Goal: Information Seeking & Learning: Check status

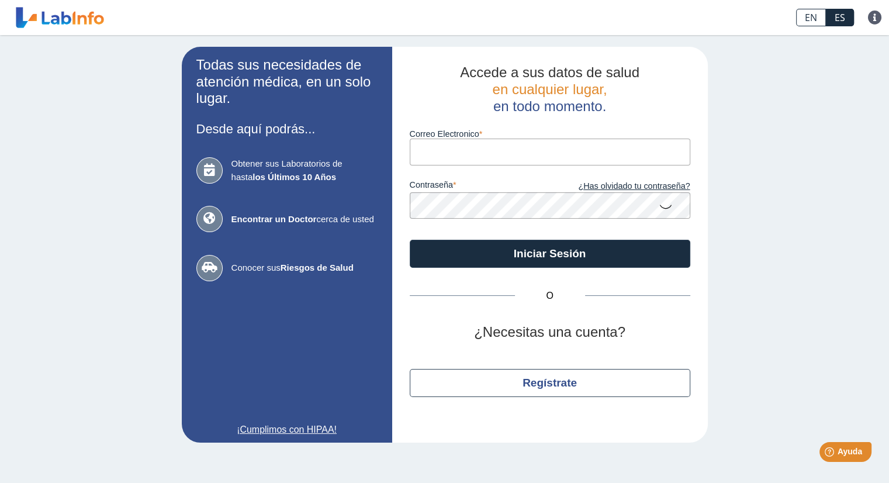
click at [532, 156] on input "Correo Electronico" at bounding box center [550, 152] width 281 height 26
type input "tanialh021@hotmail.com"
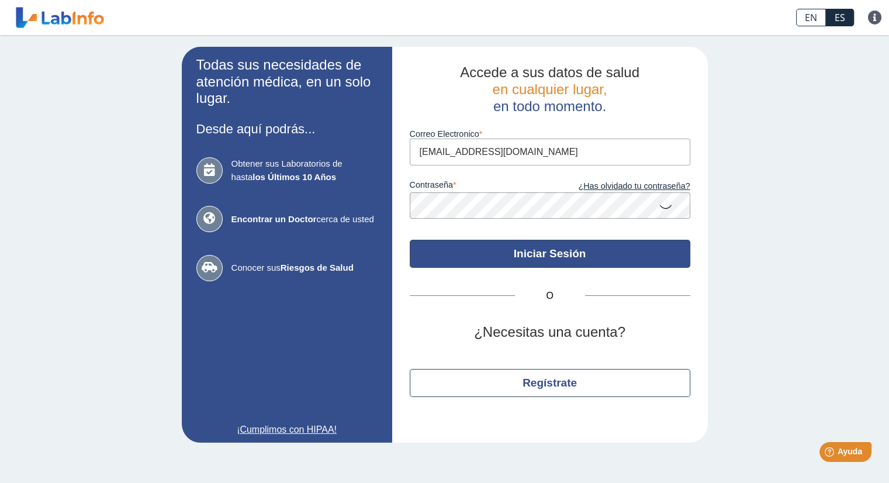
click at [560, 260] on button "Iniciar Sesión" at bounding box center [550, 254] width 281 height 28
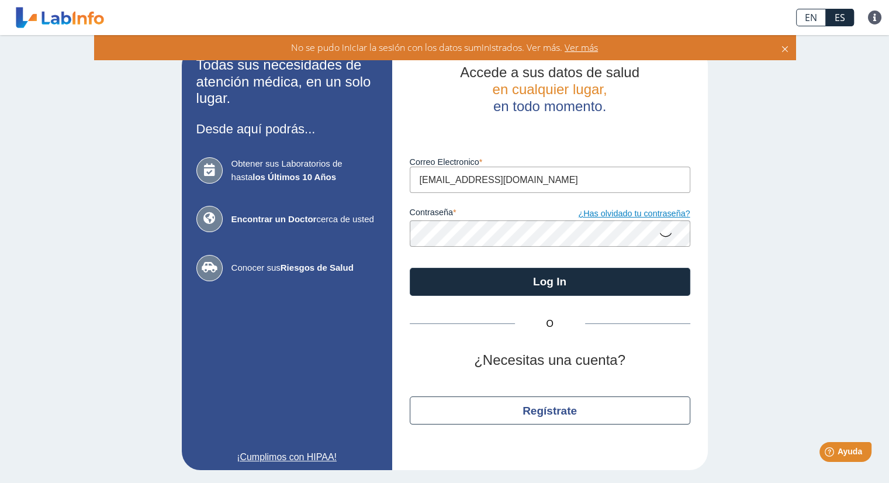
click at [593, 213] on link "¿Has olvidado tu contraseña?" at bounding box center [620, 214] width 140 height 13
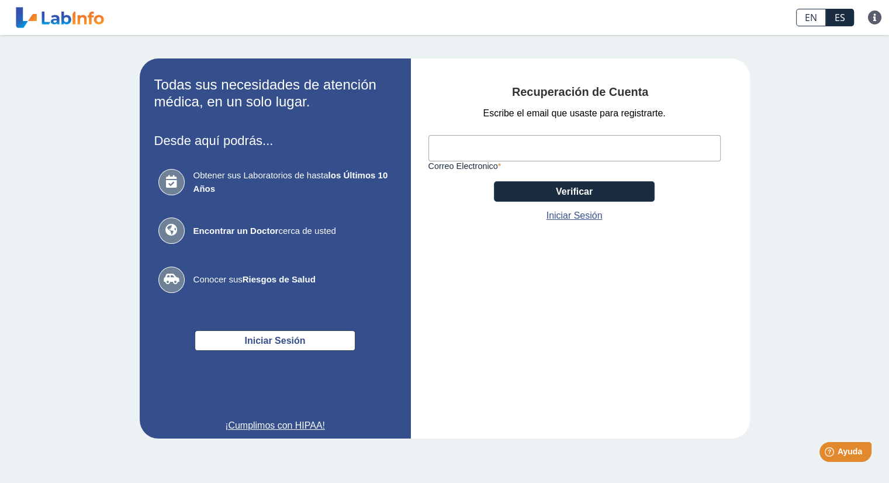
click at [498, 159] on input "Correo Electronico" at bounding box center [575, 148] width 292 height 26
click at [579, 150] on input "Correo Electronico" at bounding box center [575, 148] width 292 height 26
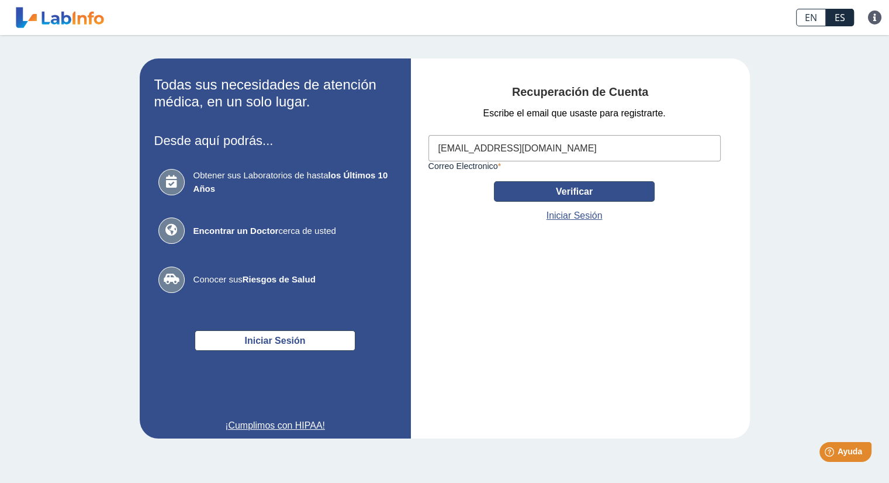
type input "tanialh021@hotmail.com"
click at [587, 190] on button "Verificar" at bounding box center [574, 191] width 161 height 20
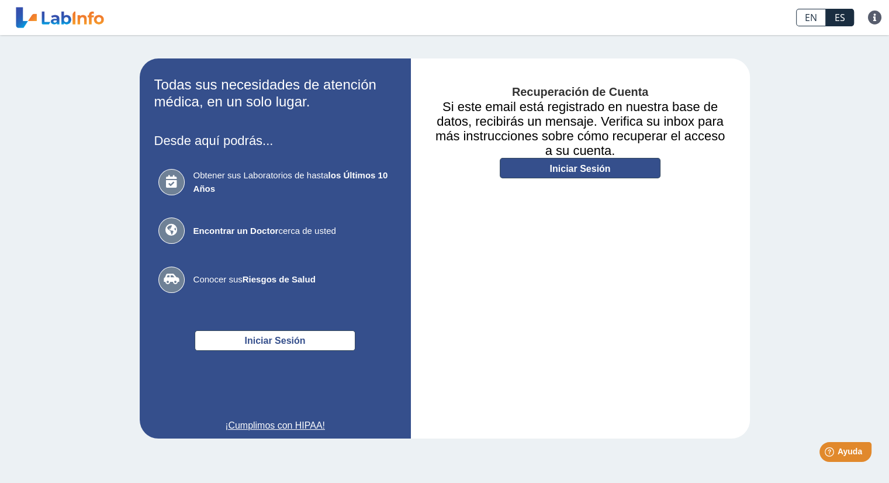
click at [612, 176] on link "Iniciar Sesión" at bounding box center [580, 168] width 161 height 20
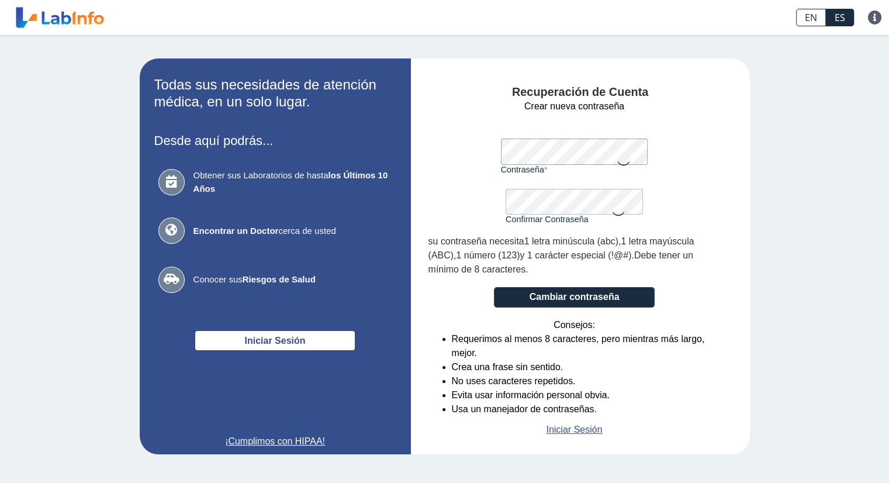
click at [530, 165] on label "Contraseña" at bounding box center [574, 169] width 147 height 9
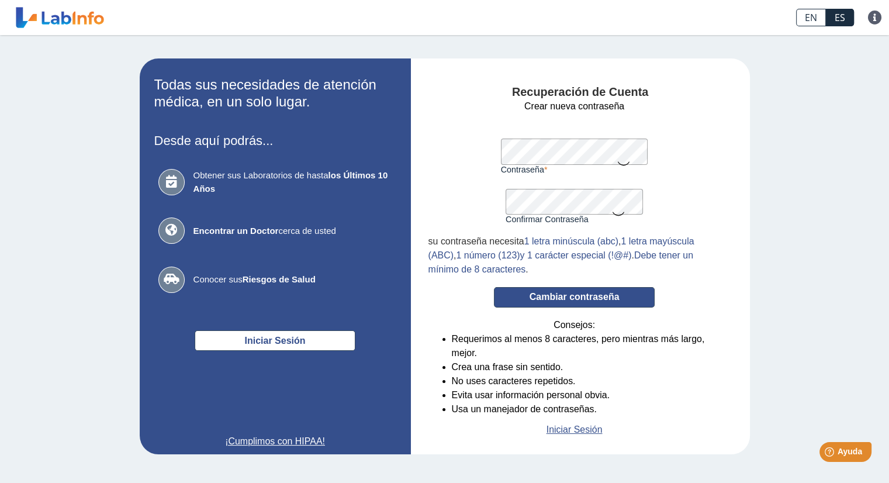
click at [573, 292] on button "Cambiar contraseña" at bounding box center [574, 297] width 161 height 20
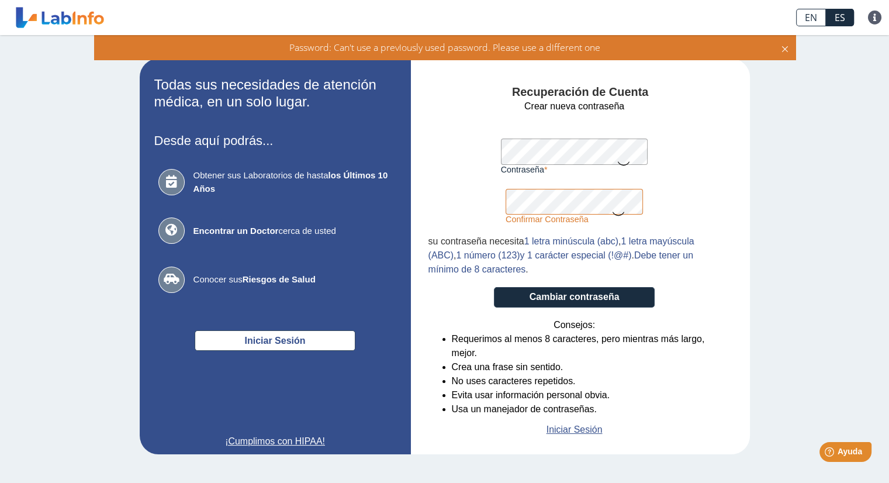
click at [370, 126] on app-recovery "Todas sus necesidades de atención médica, en un solo lugar. Desde aquí podrás..…" at bounding box center [445, 256] width 678 height 396
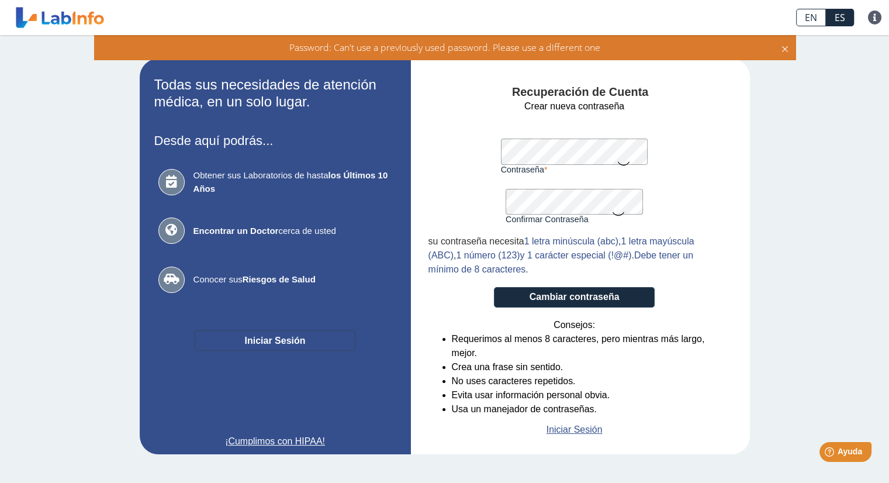
click at [313, 332] on button "Iniciar Sesión" at bounding box center [275, 340] width 161 height 20
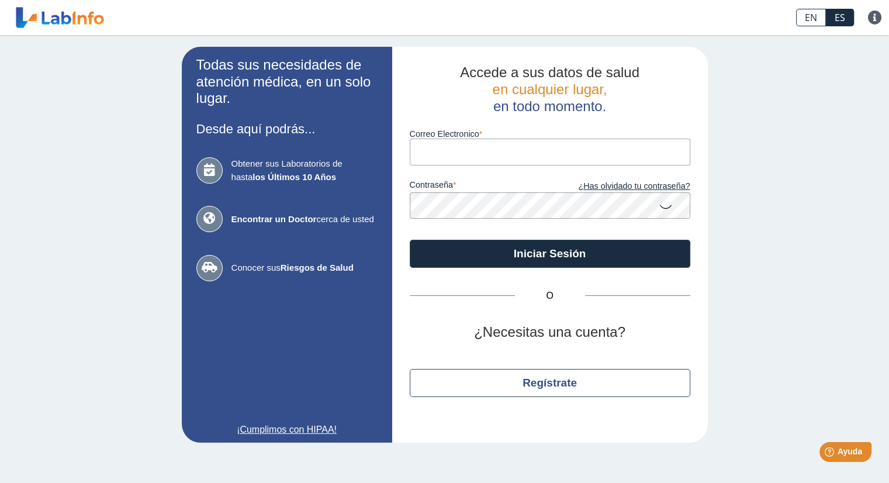
click at [449, 159] on input "Correo Electronico" at bounding box center [550, 152] width 281 height 26
type input "tanialh021@hotmail.com"
click at [410, 240] on button "Iniciar Sesión" at bounding box center [550, 254] width 281 height 28
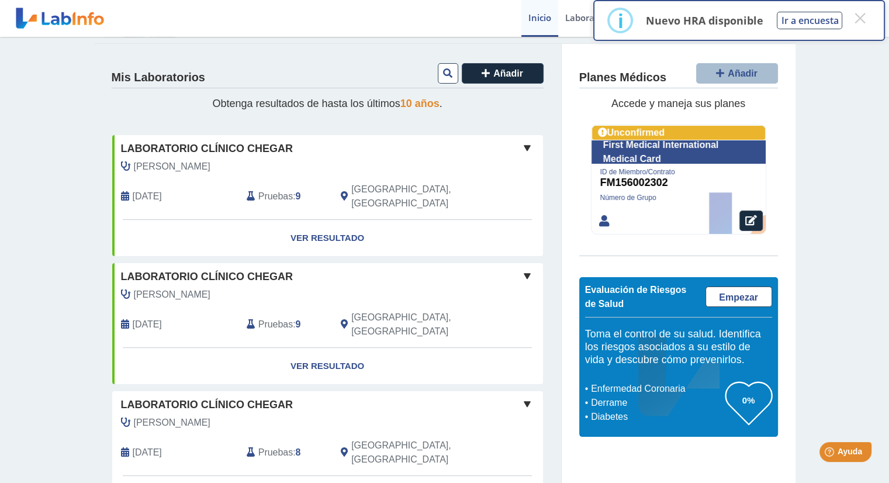
scroll to position [136, 0]
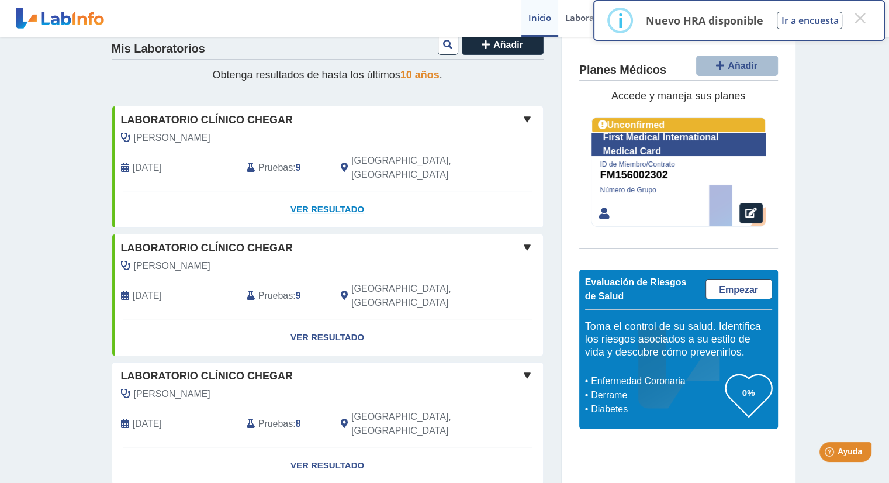
click at [318, 191] on link "Ver Resultado" at bounding box center [327, 209] width 431 height 37
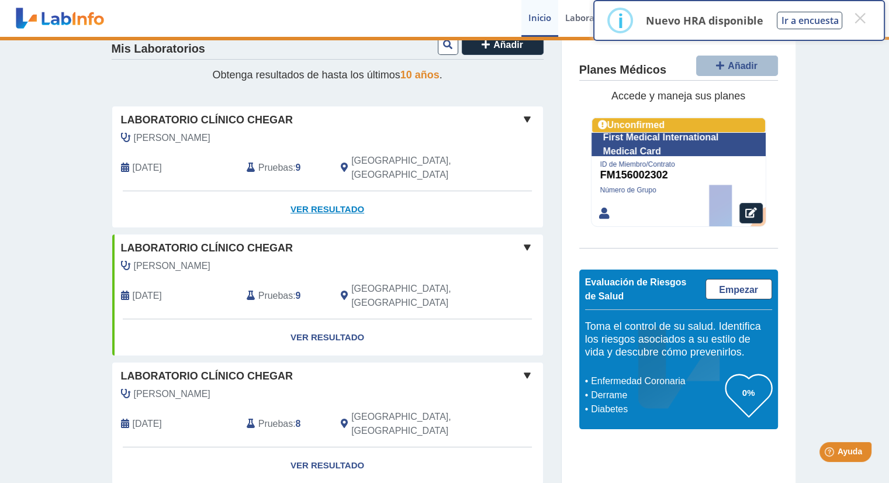
click at [325, 195] on link "Ver Resultado" at bounding box center [327, 209] width 431 height 37
click at [318, 127] on div "Laboratorio Clínico Chegar Oliveras Marquez, Roberto Sep 19, 2025 Pruebas : 9 R…" at bounding box center [327, 148] width 431 height 84
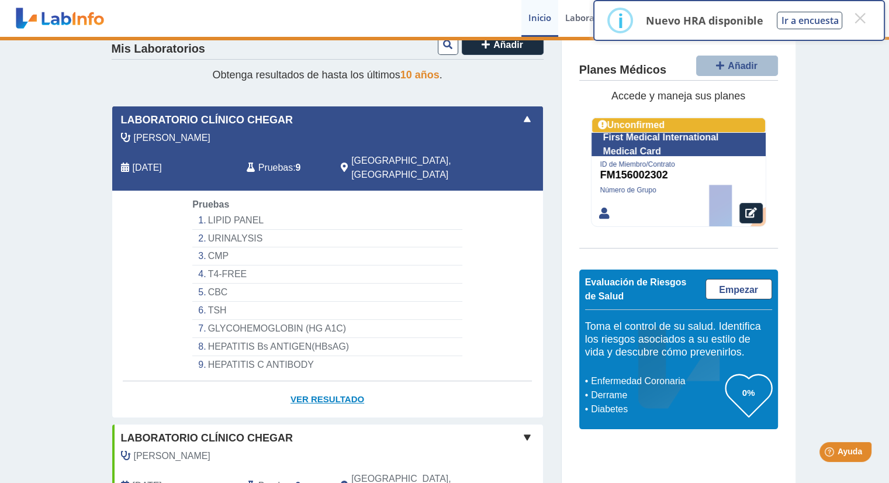
click at [306, 381] on link "Ver Resultado" at bounding box center [327, 399] width 431 height 37
click at [334, 381] on link "Ver Resultado" at bounding box center [327, 399] width 431 height 37
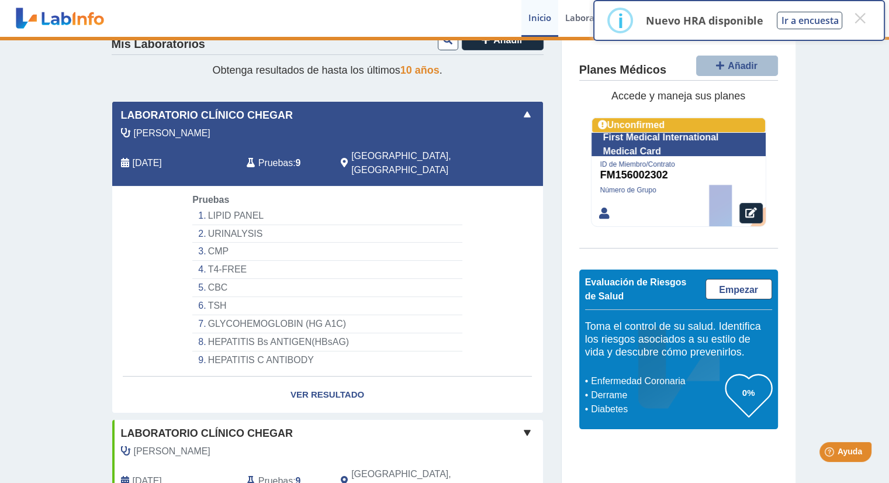
scroll to position [216, 0]
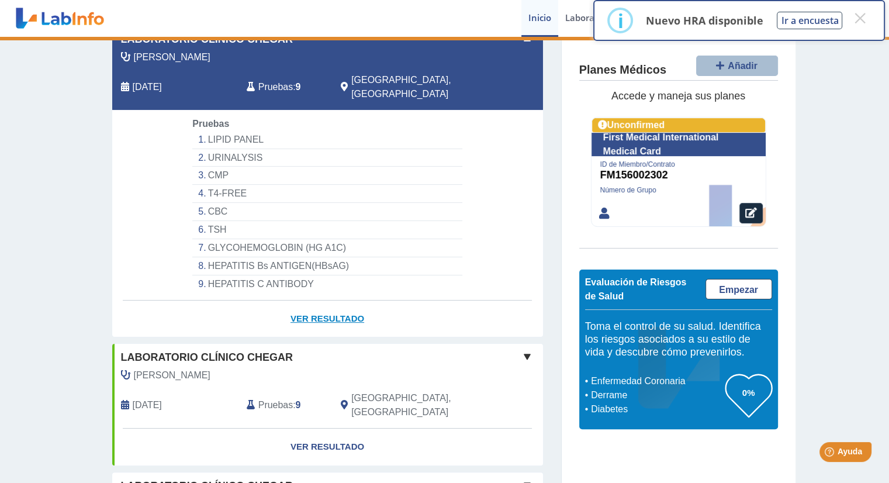
click at [316, 308] on link "Ver Resultado" at bounding box center [327, 319] width 431 height 37
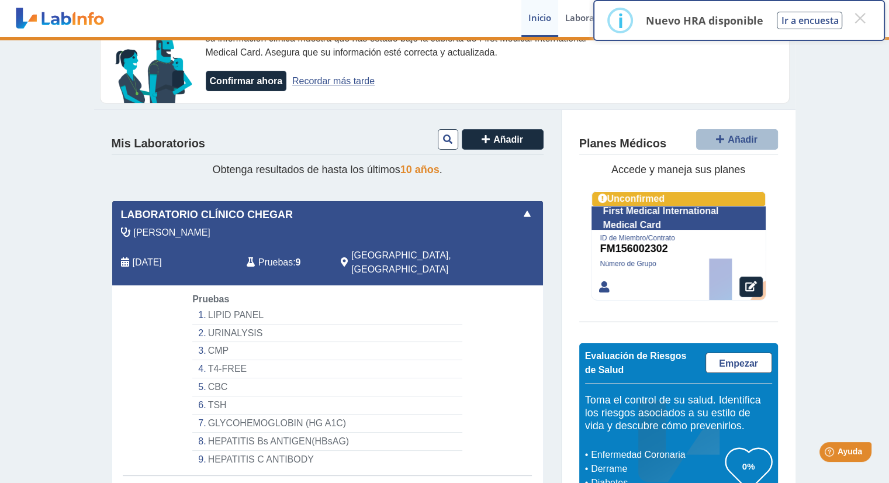
scroll to position [5, 0]
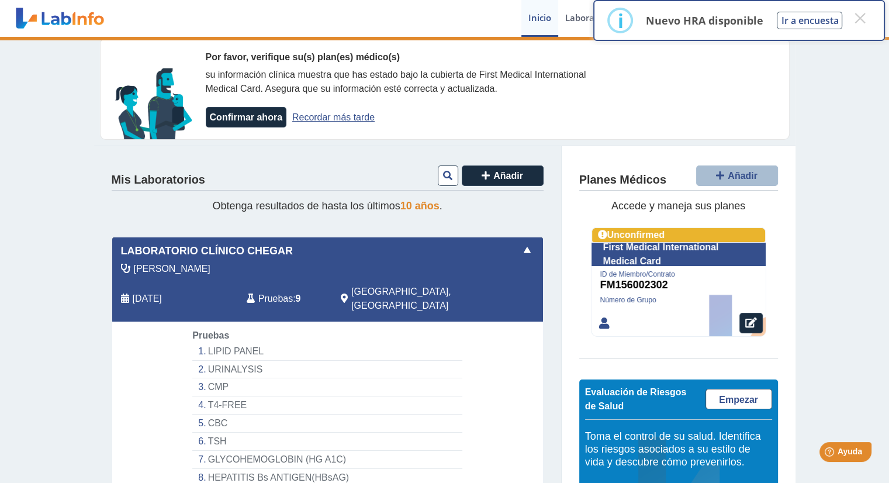
click at [664, 234] on div at bounding box center [679, 281] width 174 height 109
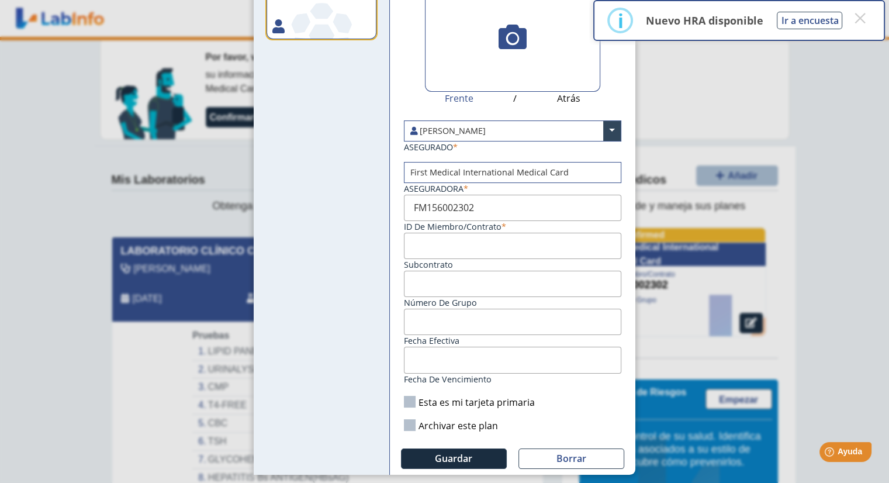
scroll to position [0, 0]
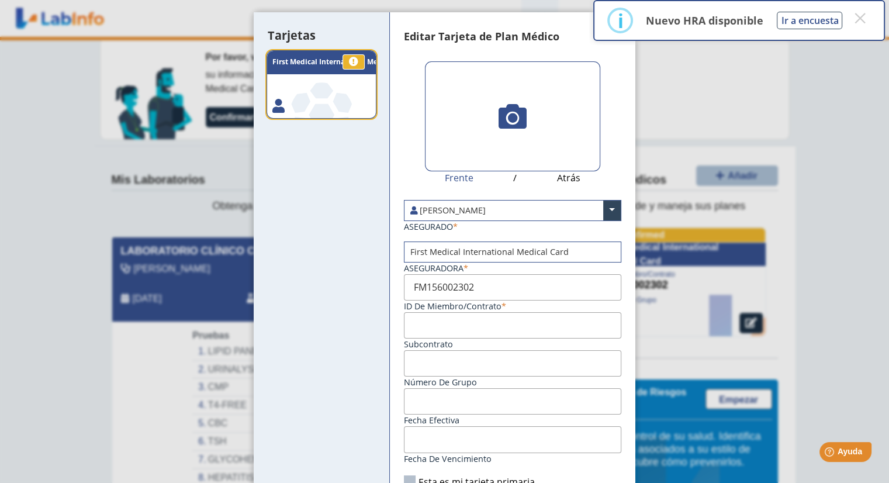
click at [693, 91] on ngb-modal-window "Tarjetas .a, .c { fill: #fff; } .b { fill: #87bf4a; } .c { font-size: 12px; } .…" at bounding box center [444, 241] width 889 height 483
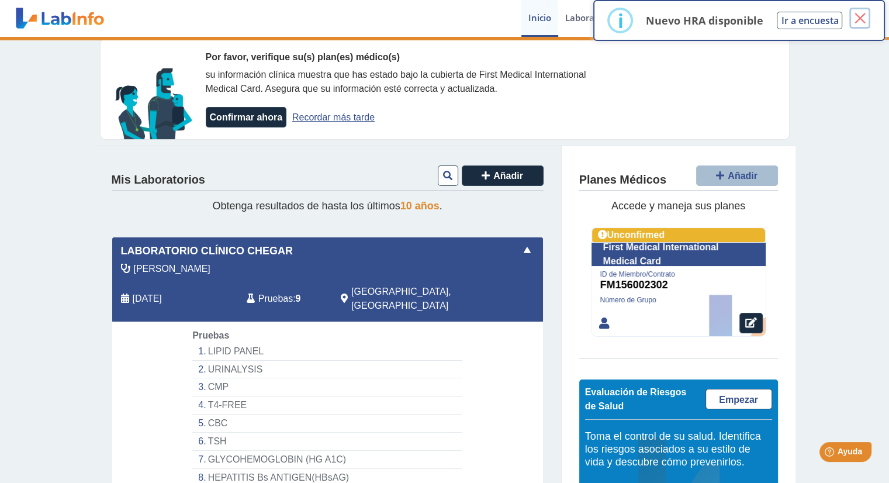
click at [857, 21] on button "×" at bounding box center [860, 18] width 21 height 21
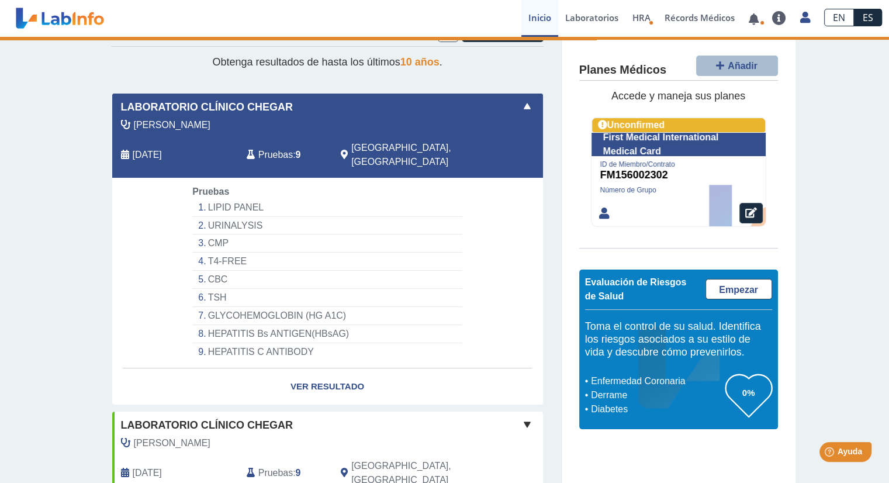
scroll to position [151, 0]
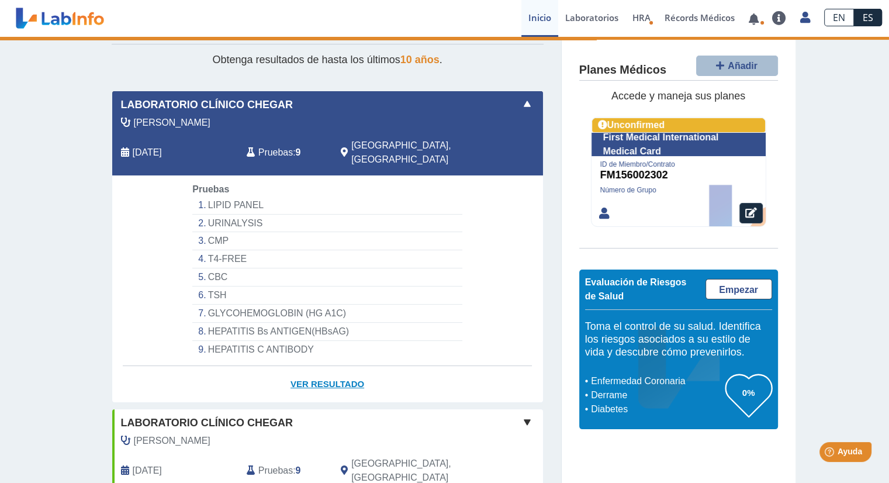
click at [327, 366] on link "Ver Resultado" at bounding box center [327, 384] width 431 height 37
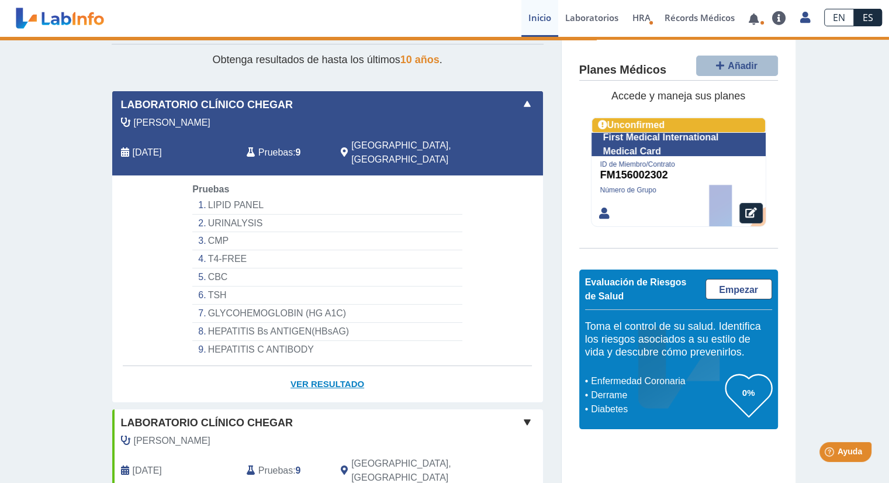
click at [327, 366] on link "Ver Resultado" at bounding box center [327, 384] width 431 height 37
click at [334, 366] on link "Ver Resultado" at bounding box center [327, 384] width 431 height 37
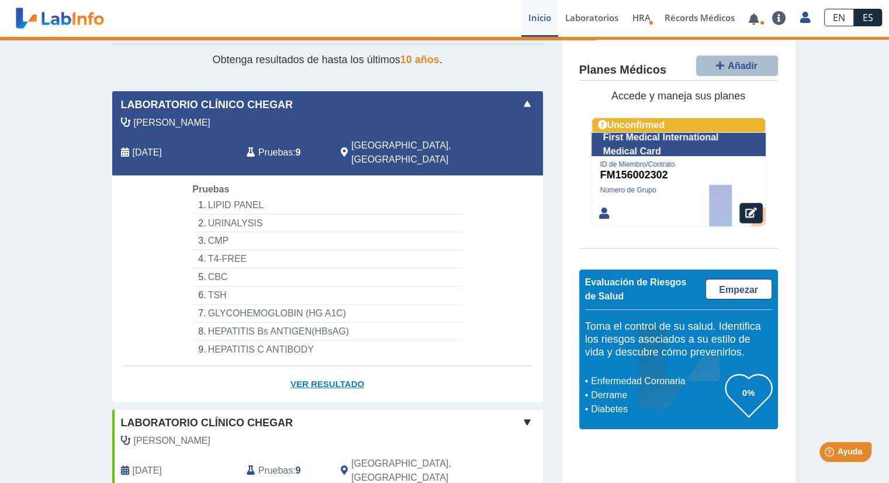
click at [334, 366] on link "Ver Resultado" at bounding box center [327, 384] width 431 height 37
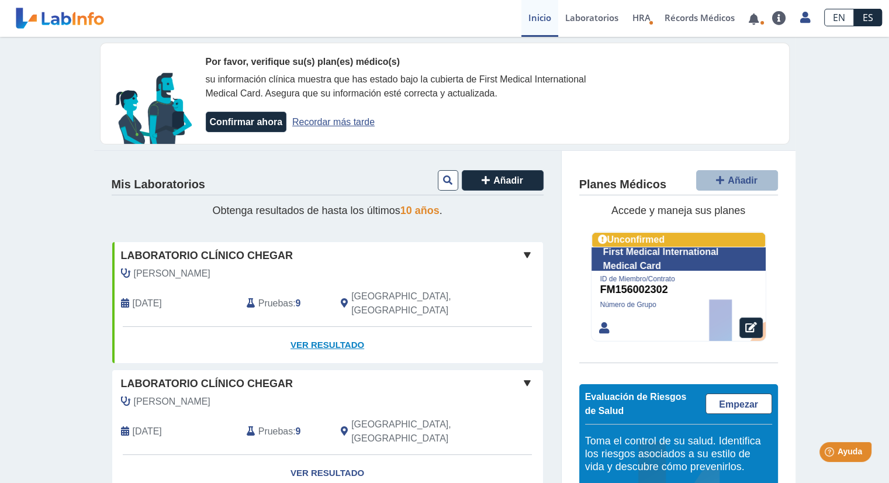
click at [305, 339] on link "Ver Resultado" at bounding box center [327, 345] width 431 height 37
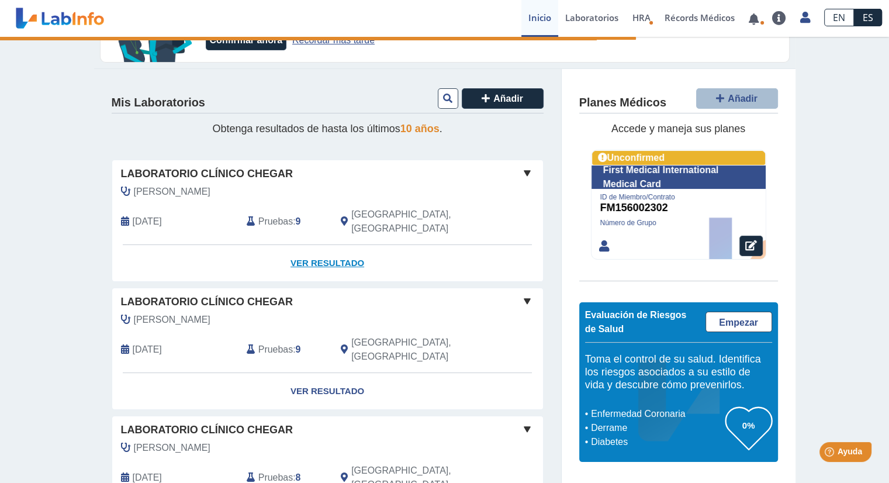
scroll to position [136, 0]
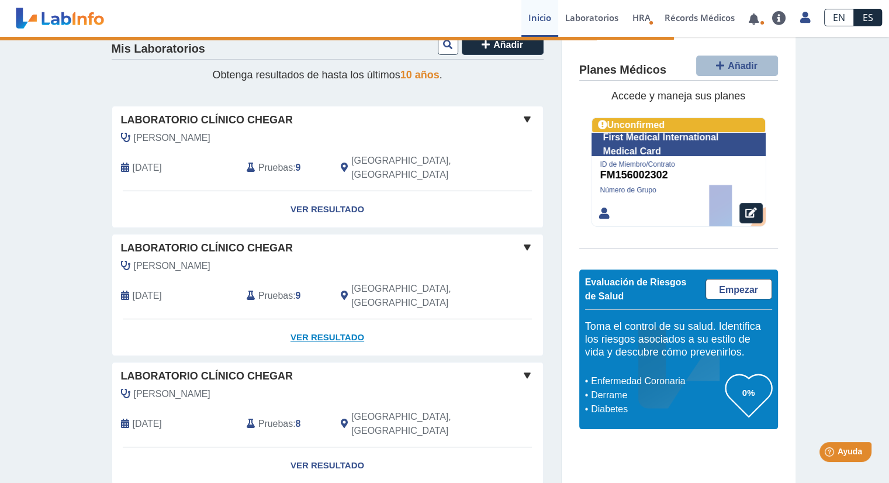
click at [331, 319] on link "Ver Resultado" at bounding box center [327, 337] width 431 height 37
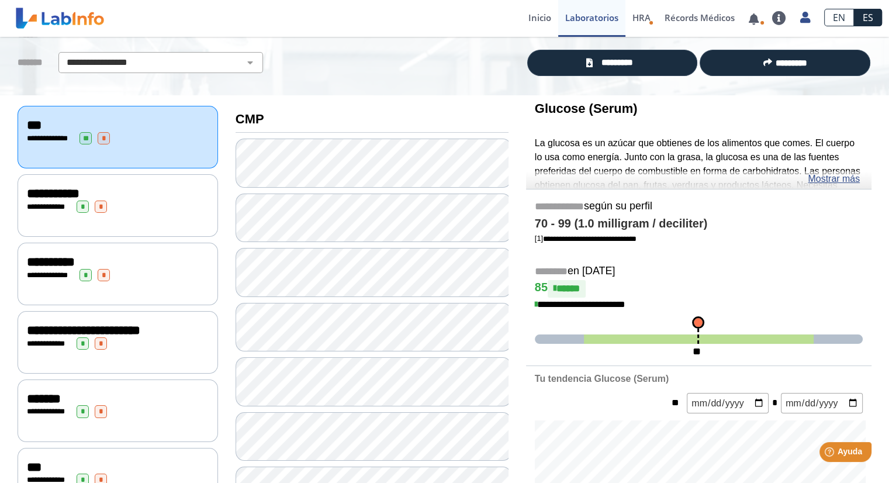
scroll to position [76, 0]
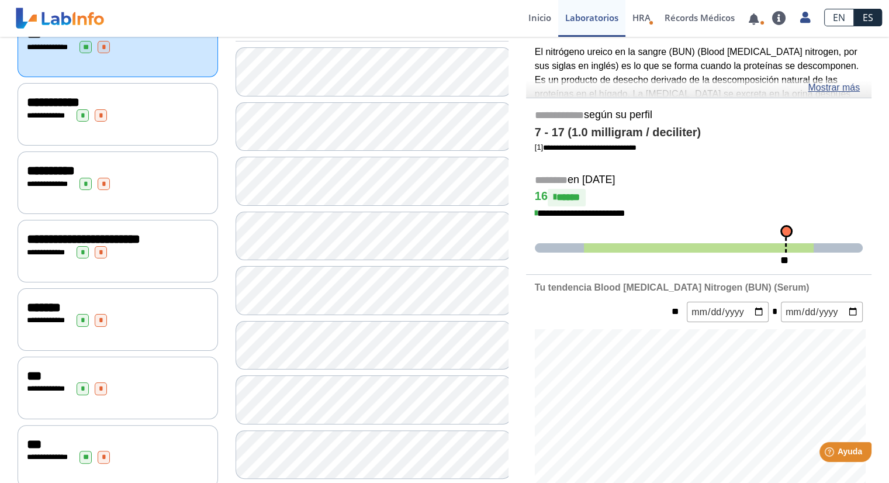
scroll to position [165, 0]
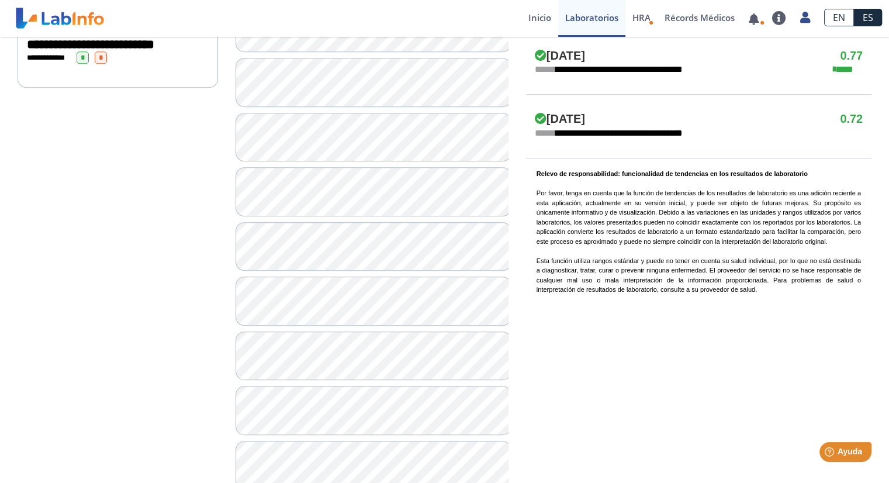
scroll to position [705, 0]
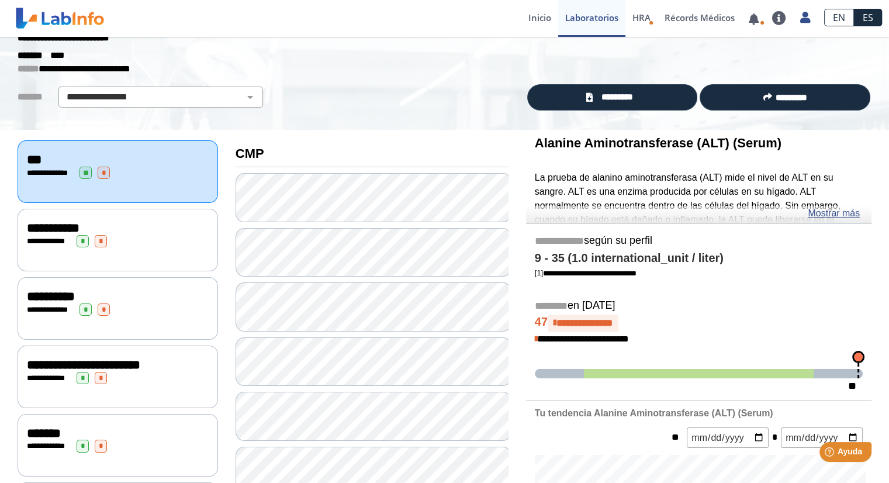
scroll to position [43, 0]
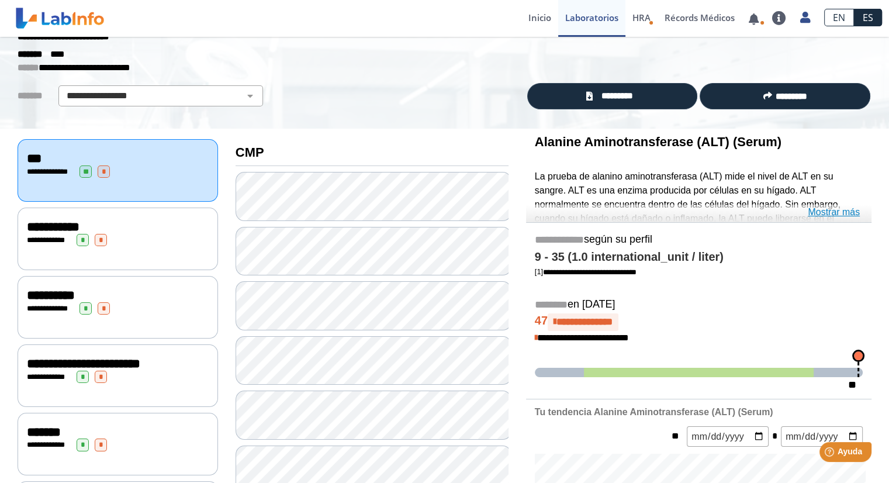
click at [829, 213] on link "Mostrar más" at bounding box center [834, 212] width 52 height 14
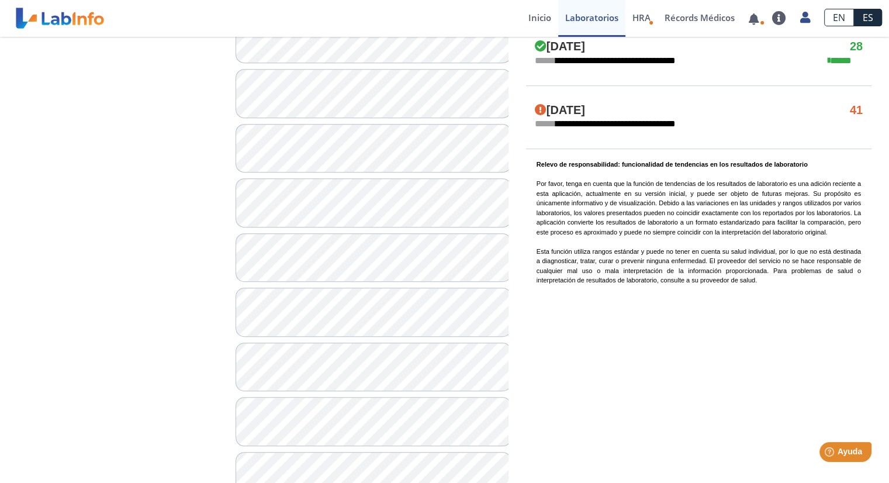
scroll to position [844, 0]
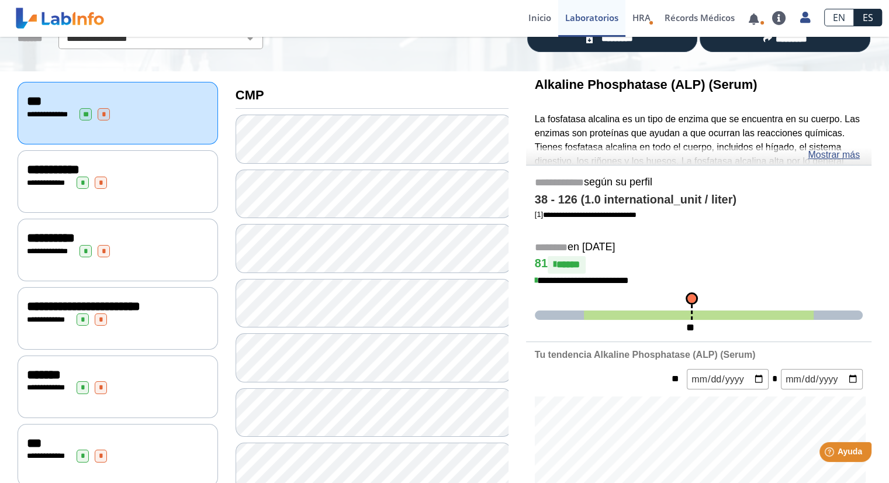
scroll to position [101, 0]
click at [820, 155] on link "Mostrar más" at bounding box center [834, 155] width 52 height 14
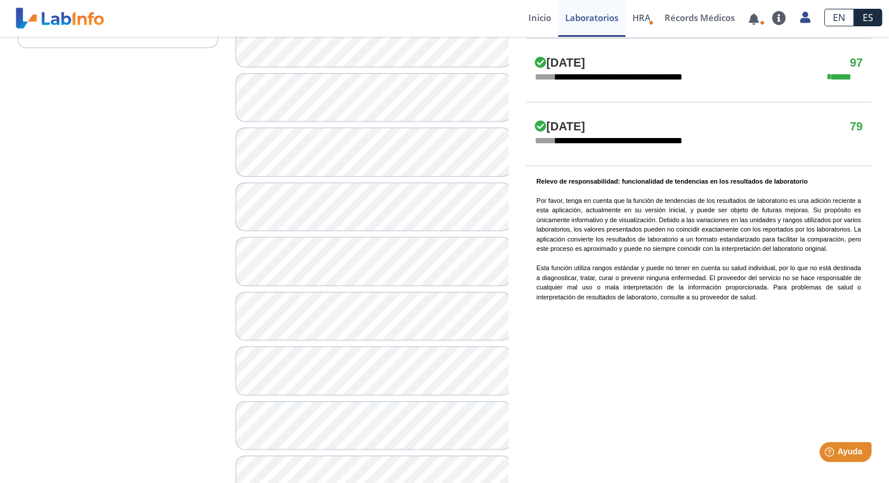
scroll to position [744, 0]
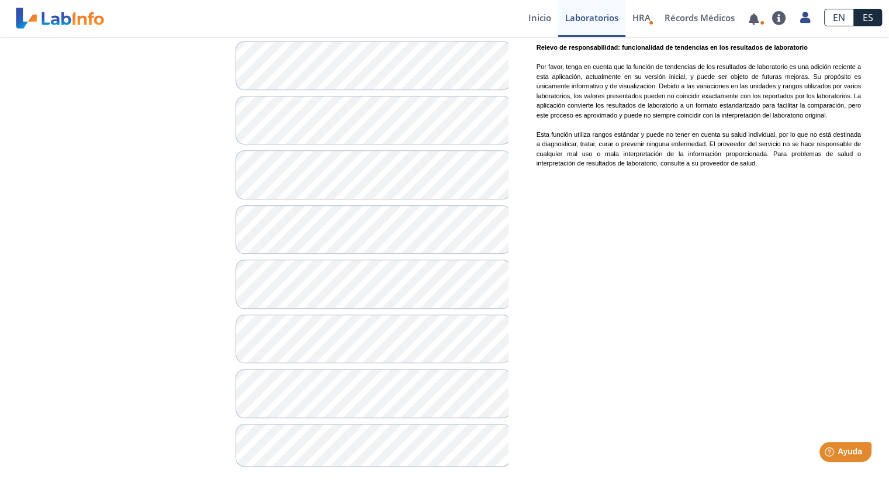
scroll to position [844, 0]
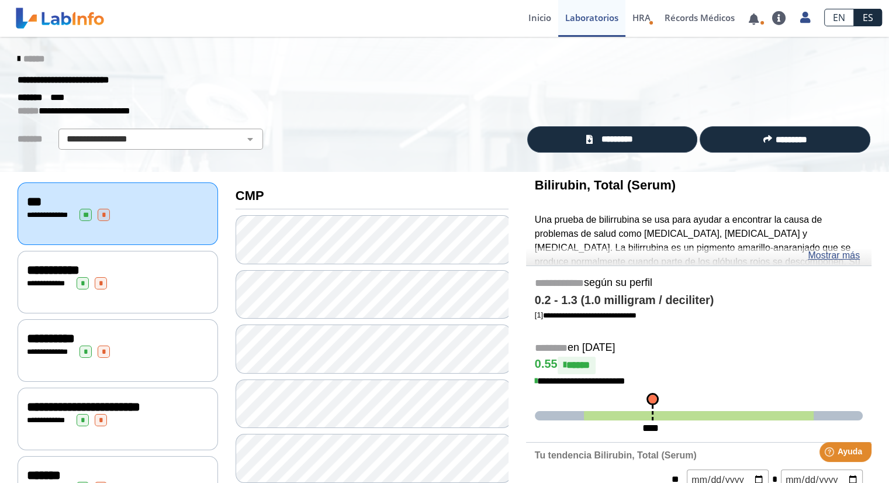
click at [131, 265] on div "**********" at bounding box center [118, 270] width 182 height 14
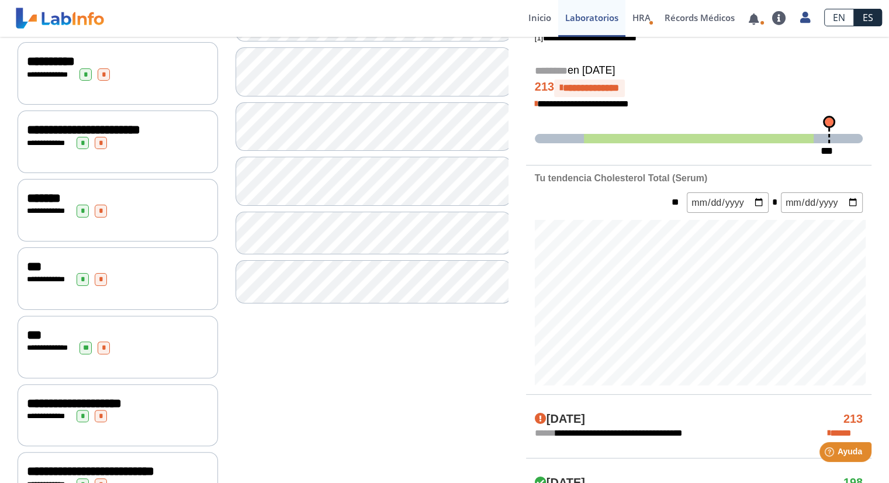
scroll to position [208, 0]
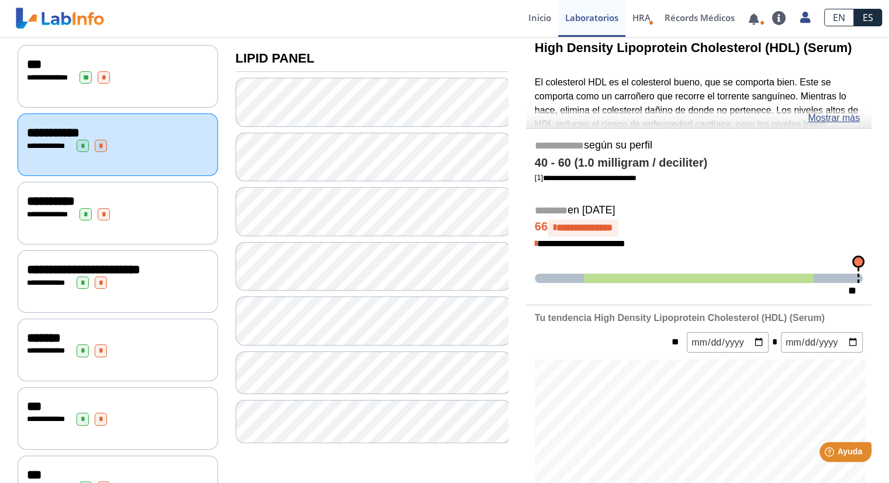
scroll to position [124, 0]
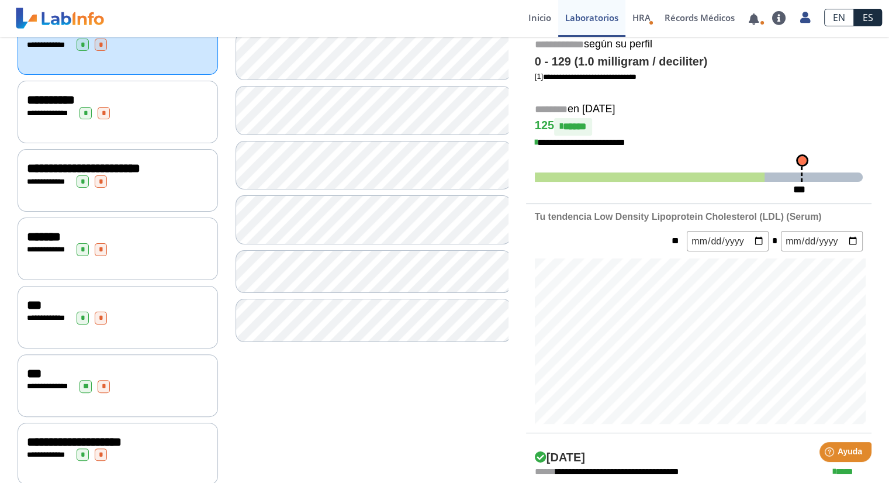
scroll to position [239, 0]
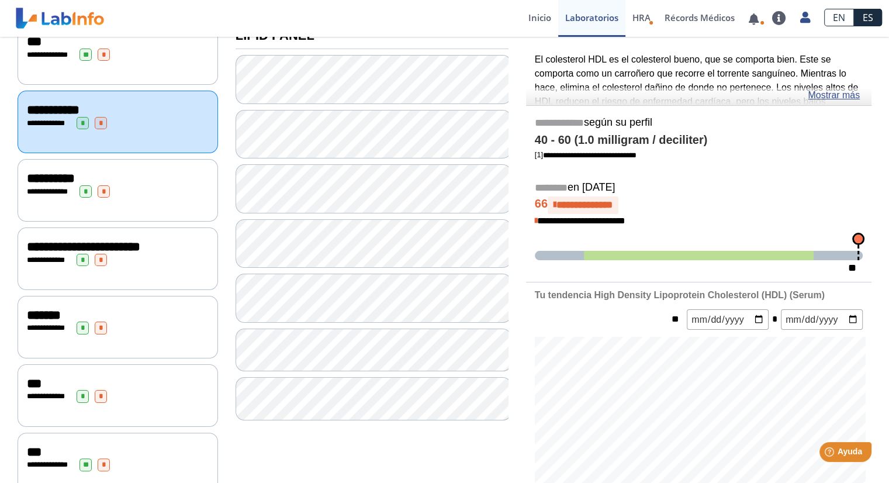
scroll to position [154, 0]
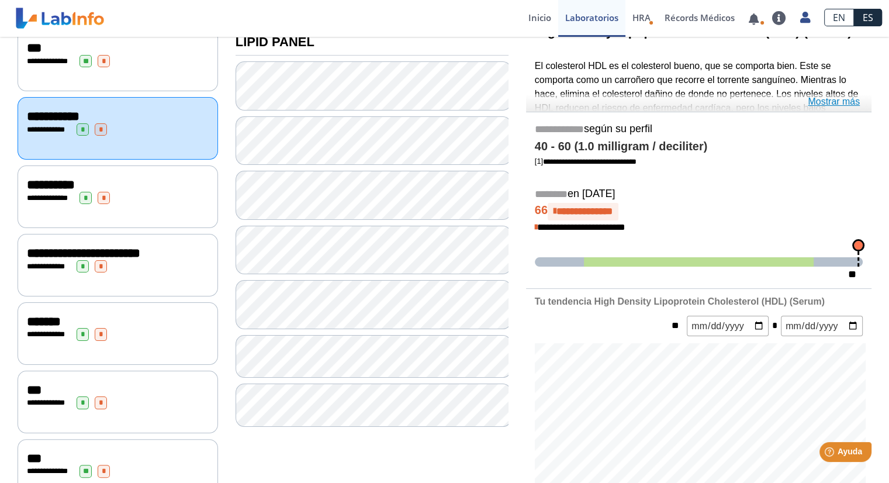
click at [827, 99] on link "Mostrar más" at bounding box center [834, 102] width 52 height 14
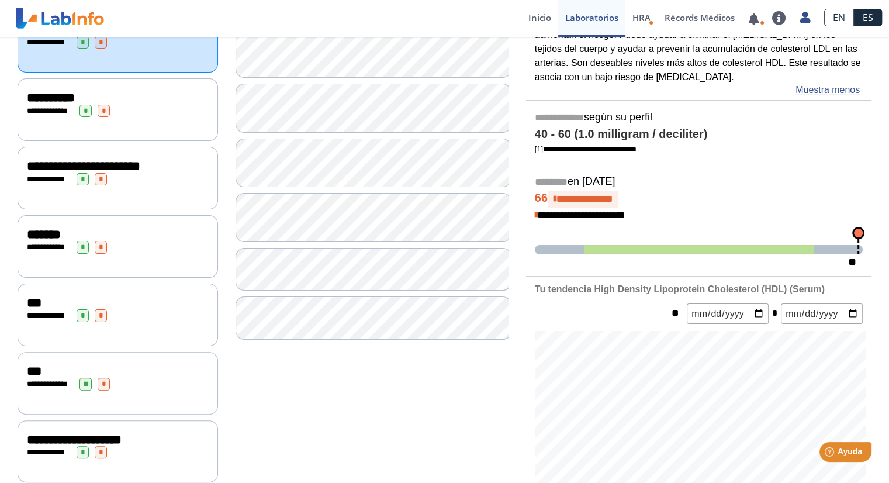
scroll to position [241, 0]
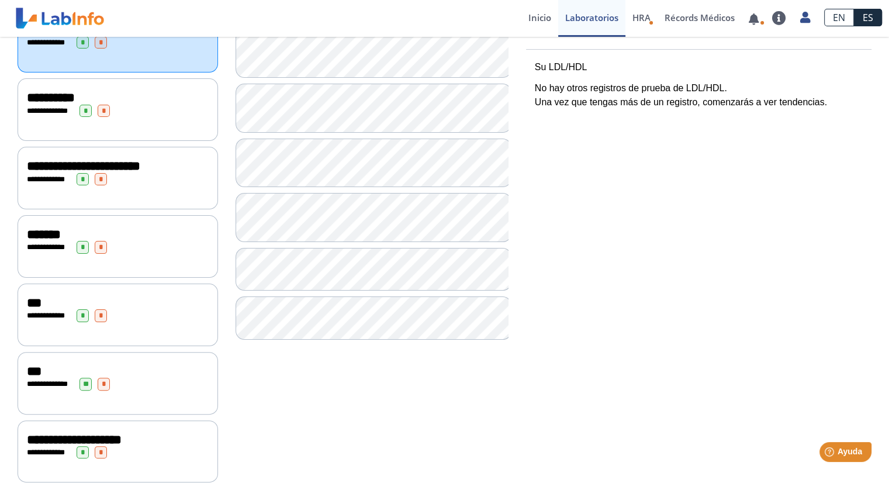
click at [140, 194] on div "**********" at bounding box center [118, 178] width 201 height 63
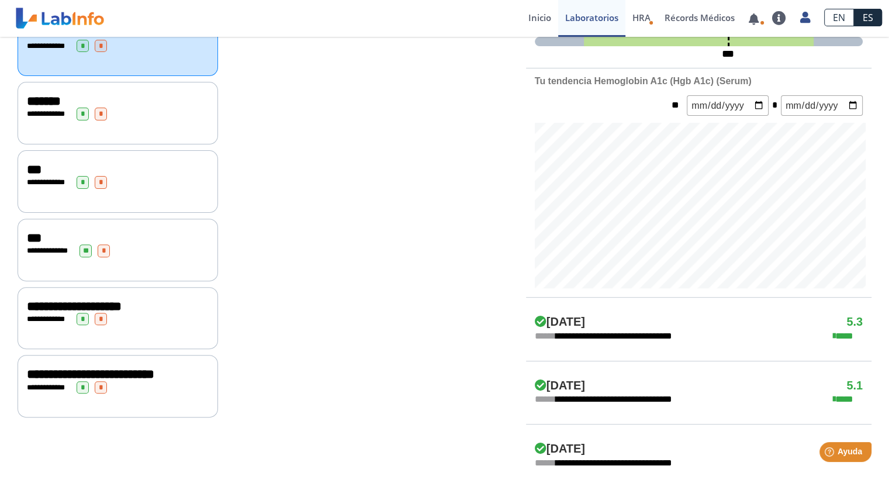
scroll to position [332, 0]
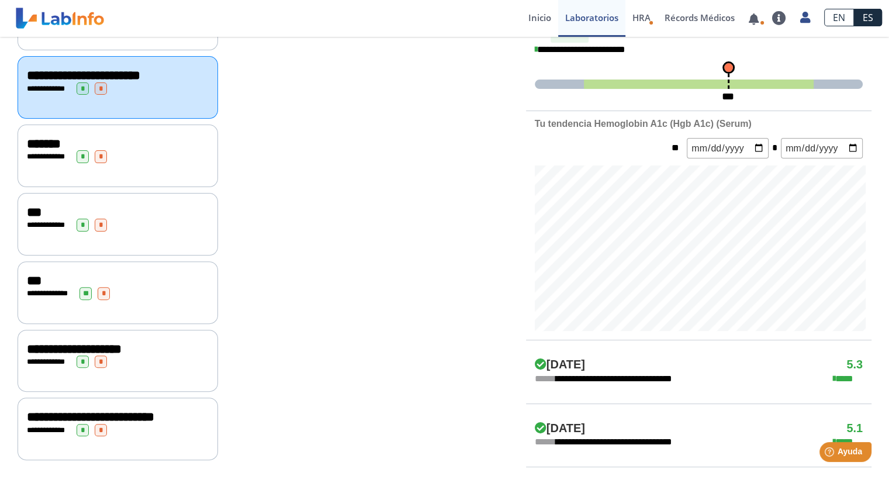
click at [152, 175] on div "**********" at bounding box center [118, 156] width 201 height 63
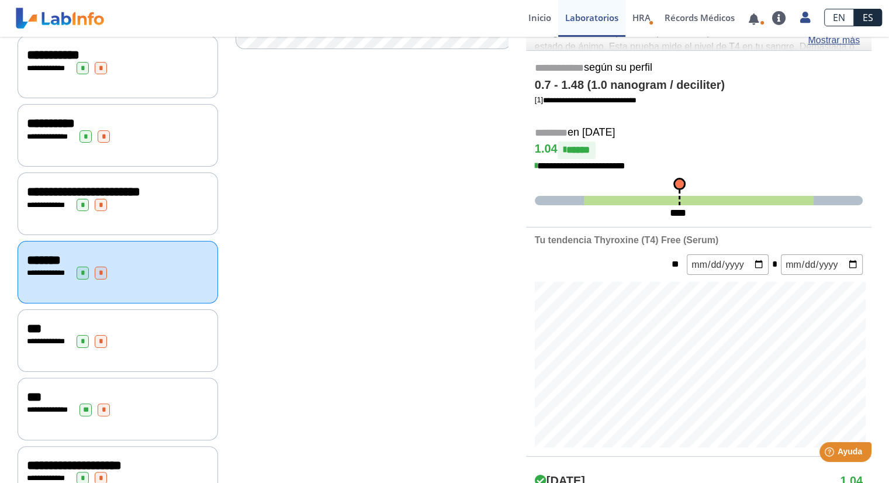
scroll to position [215, 0]
click at [125, 356] on div "**********" at bounding box center [118, 340] width 201 height 63
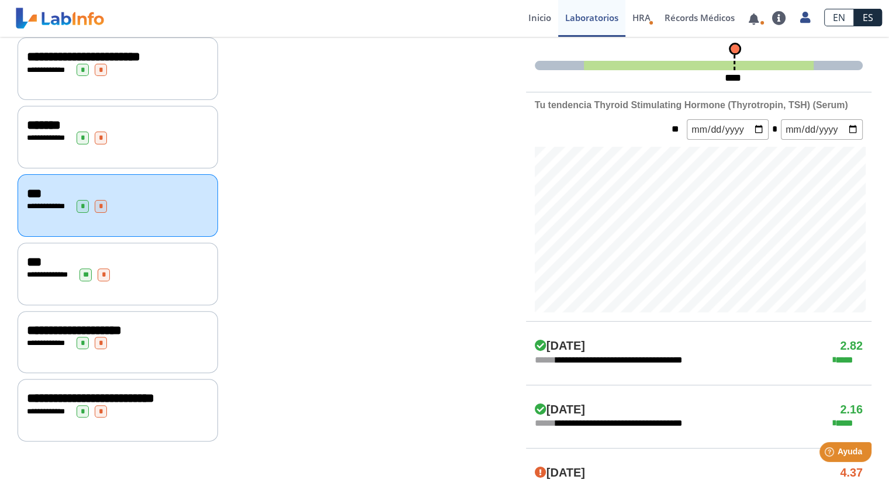
scroll to position [351, 0]
click at [129, 284] on div "**********" at bounding box center [118, 273] width 201 height 63
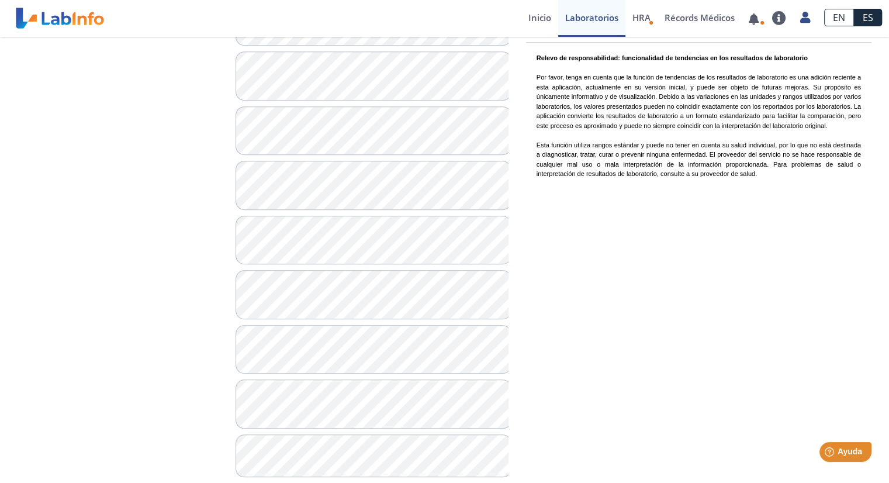
scroll to position [844, 0]
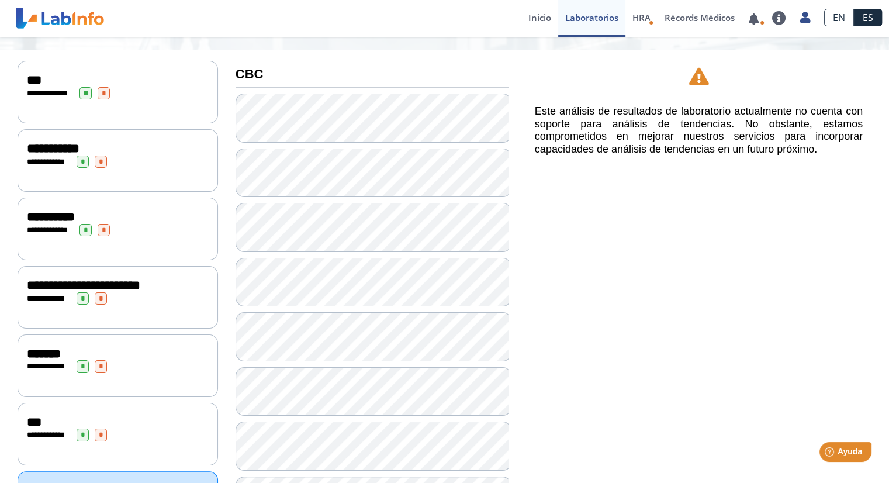
scroll to position [72, 0]
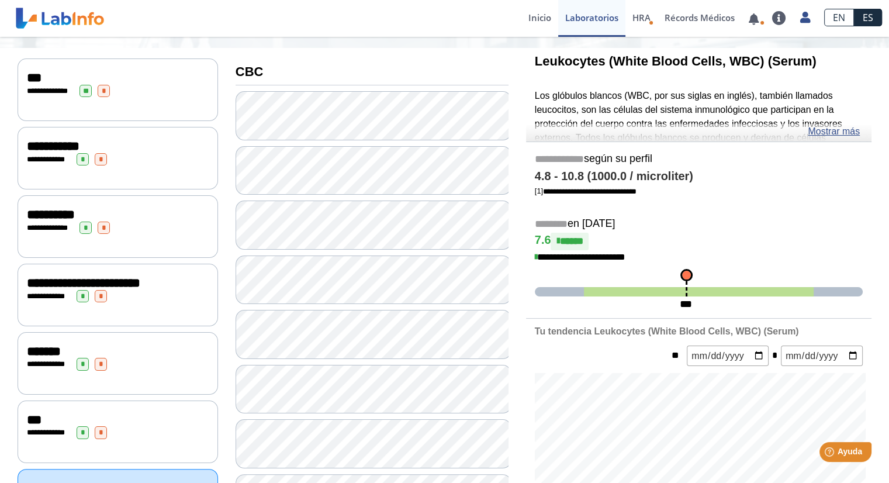
scroll to position [123, 0]
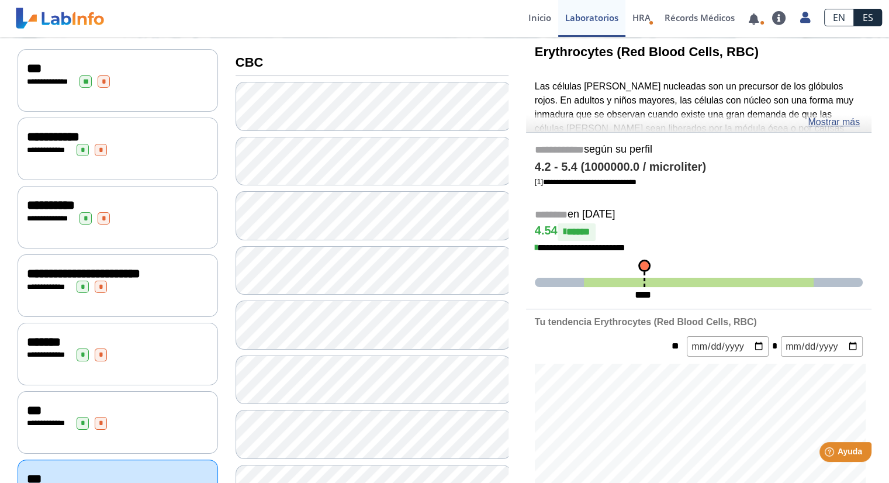
scroll to position [133, 0]
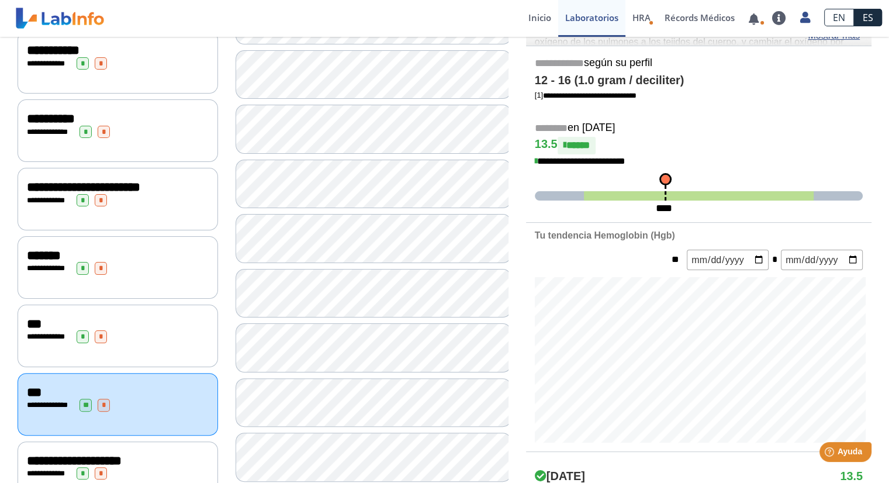
scroll to position [220, 0]
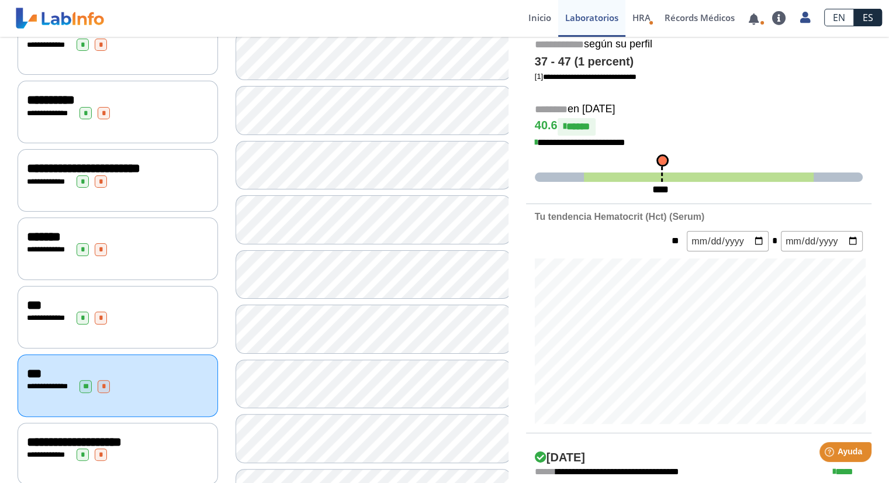
scroll to position [161, 0]
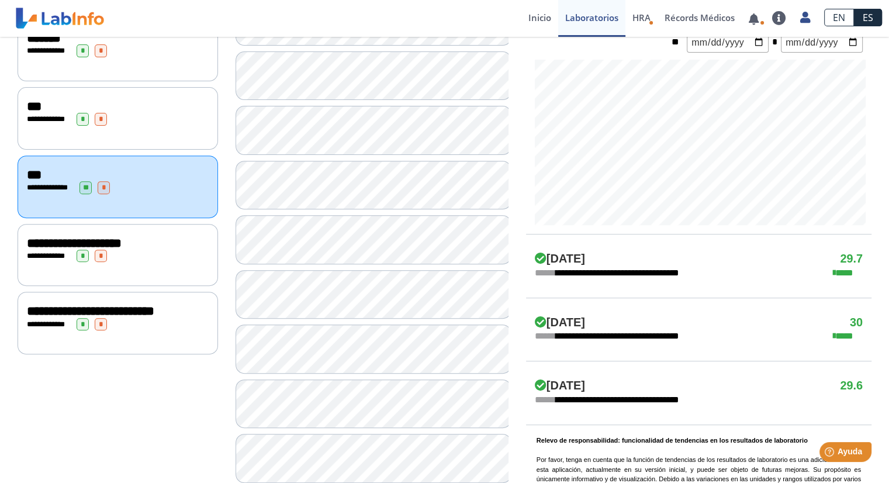
scroll to position [439, 0]
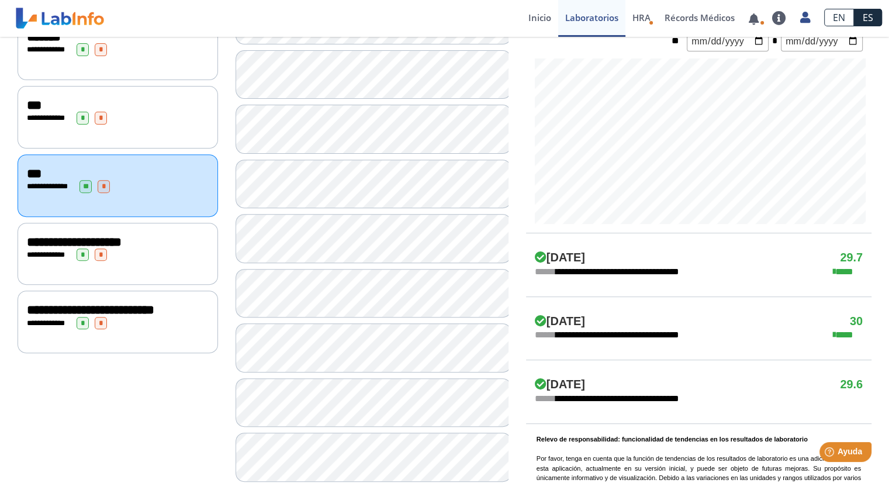
click at [173, 280] on div "**********" at bounding box center [118, 254] width 201 height 63
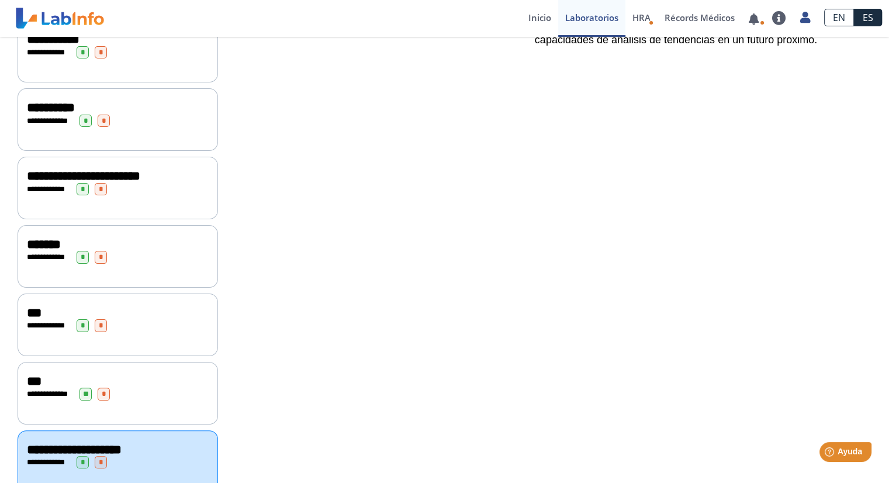
scroll to position [345, 0]
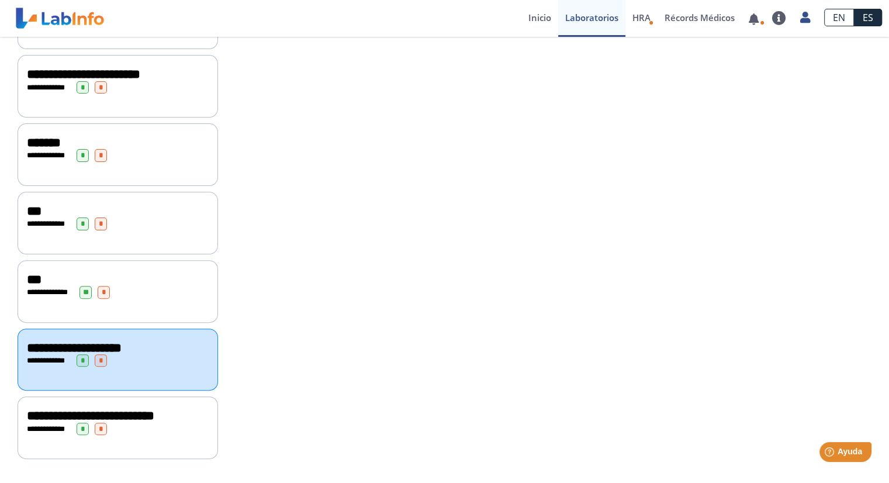
click at [134, 422] on div "**********" at bounding box center [118, 416] width 182 height 14
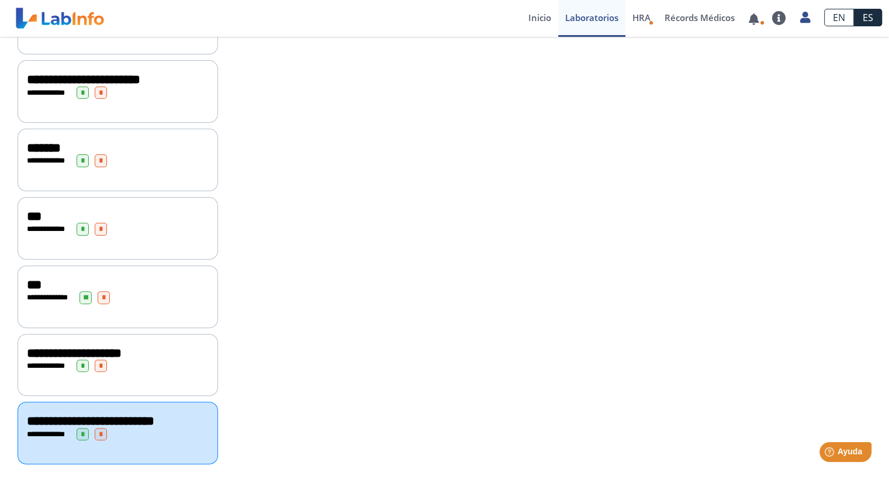
scroll to position [337, 0]
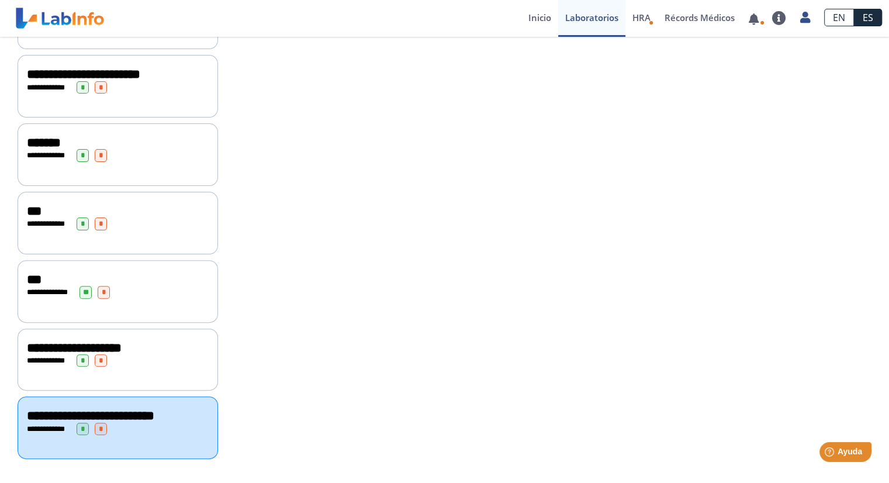
click at [138, 291] on div "**********" at bounding box center [118, 292] width 182 height 12
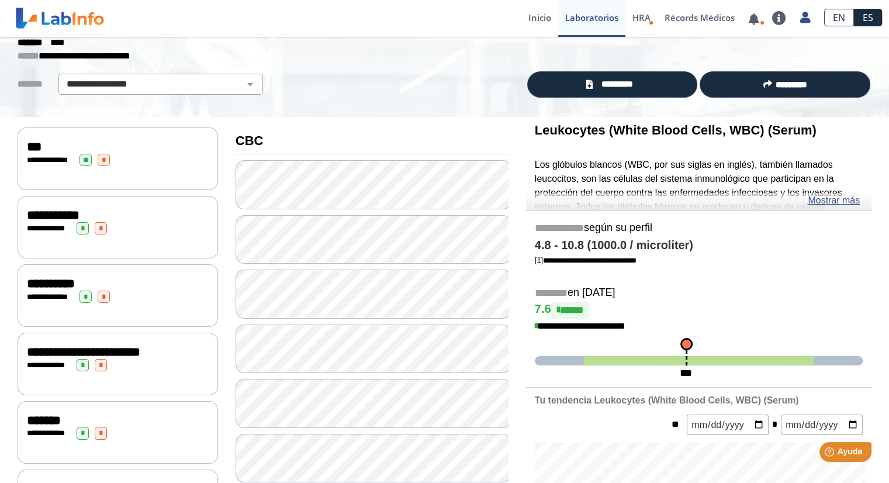
scroll to position [56, 0]
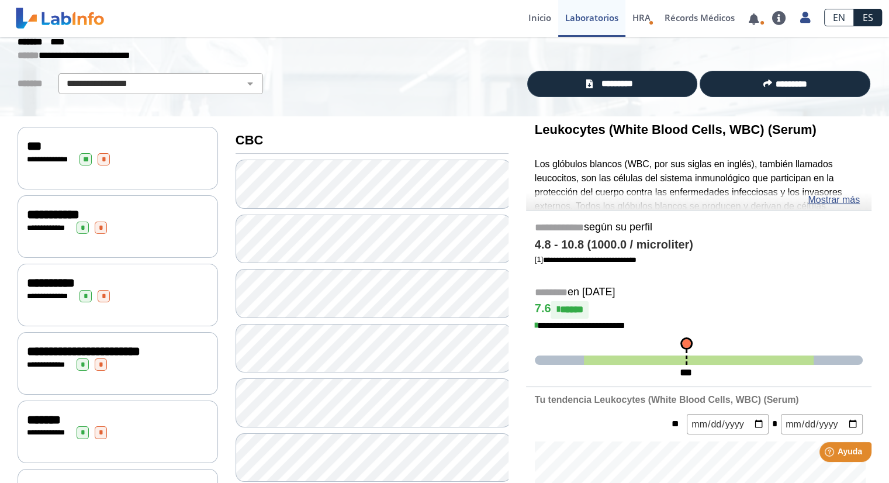
click at [157, 229] on div "**********" at bounding box center [118, 228] width 182 height 12
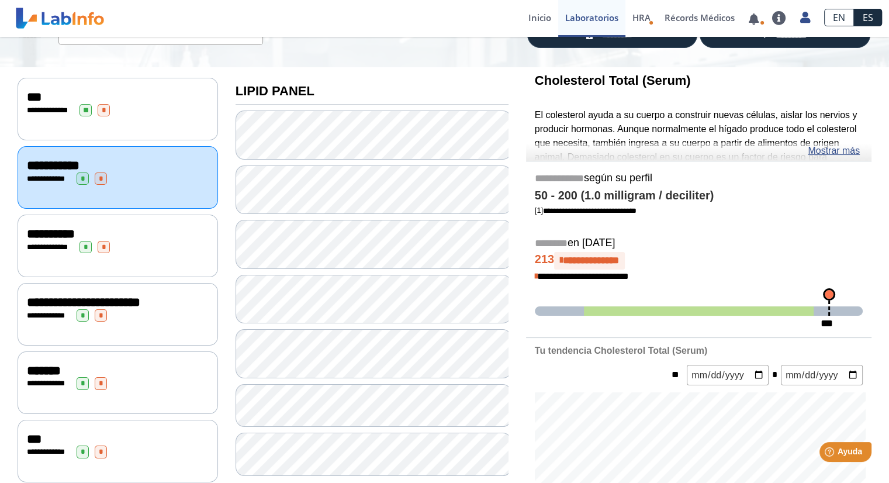
scroll to position [104, 0]
click at [823, 150] on link "Mostrar más" at bounding box center [834, 151] width 52 height 14
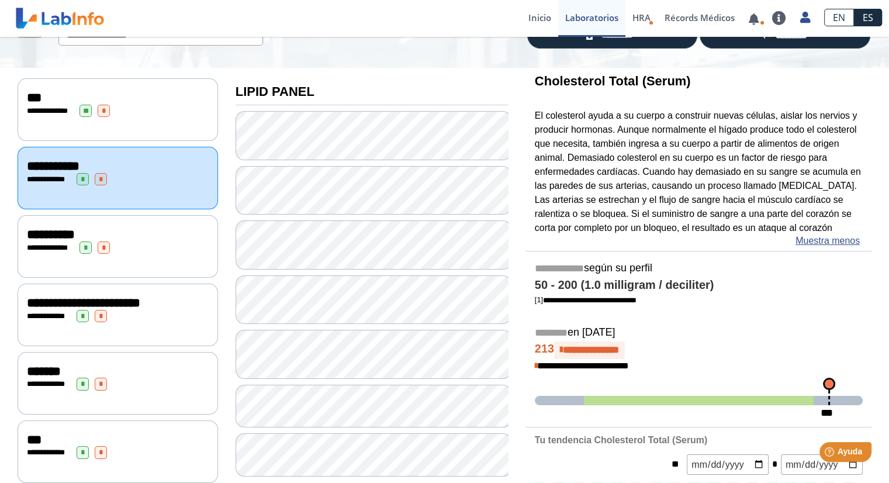
click at [181, 115] on div "**********" at bounding box center [118, 111] width 182 height 12
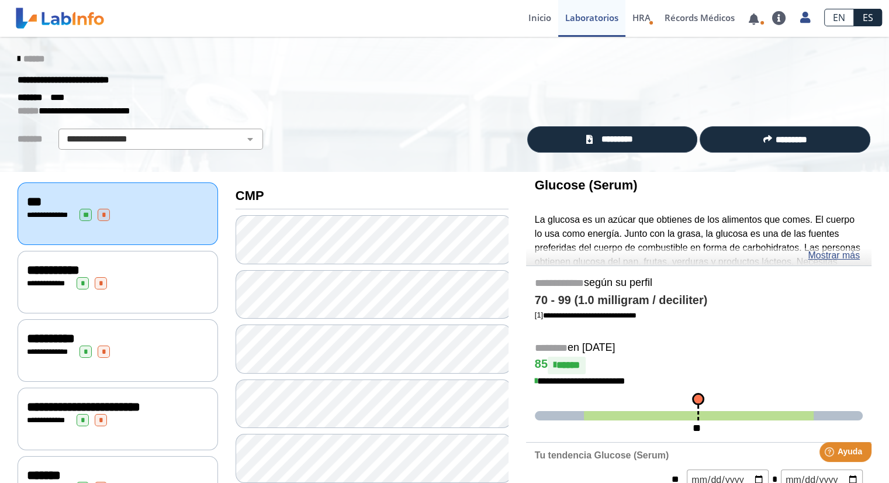
click at [173, 257] on div "**********" at bounding box center [118, 282] width 201 height 63
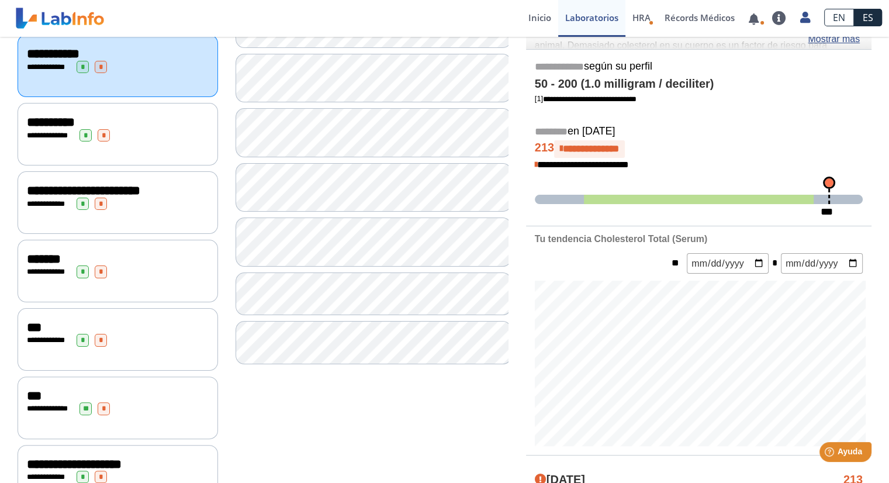
scroll to position [233, 0]
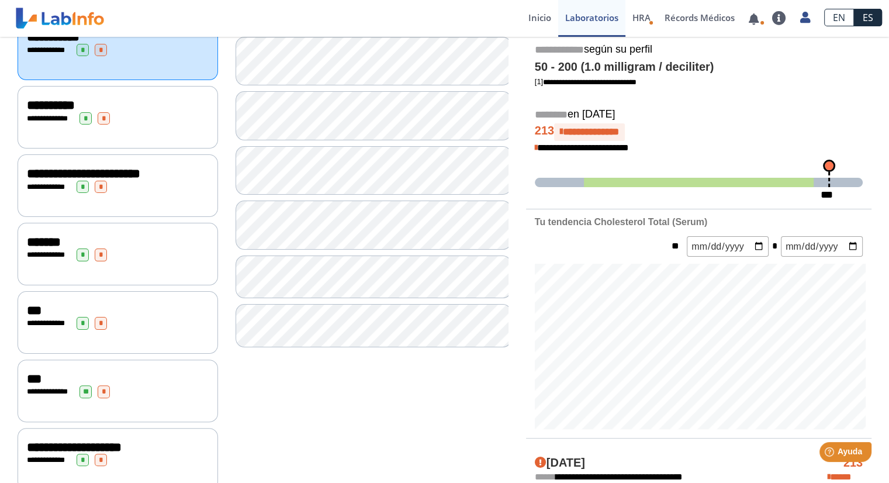
click at [45, 312] on div "***" at bounding box center [118, 310] width 182 height 14
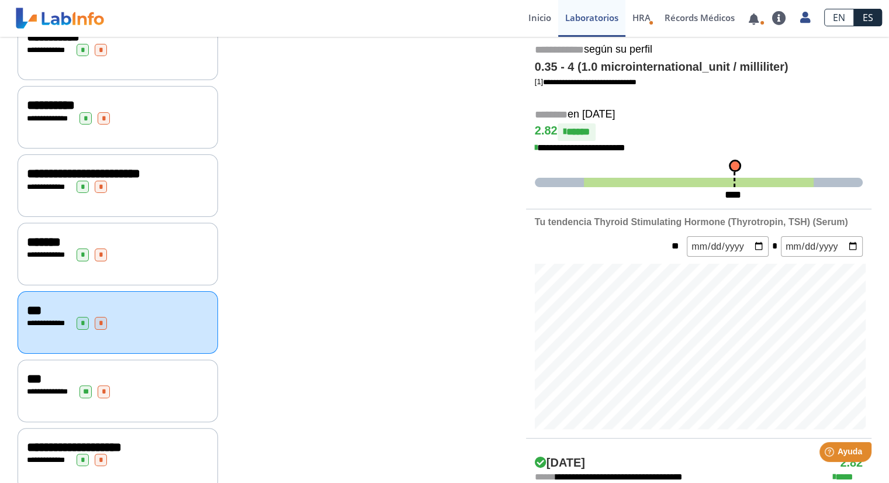
click at [150, 261] on div "**********" at bounding box center [118, 255] width 182 height 12
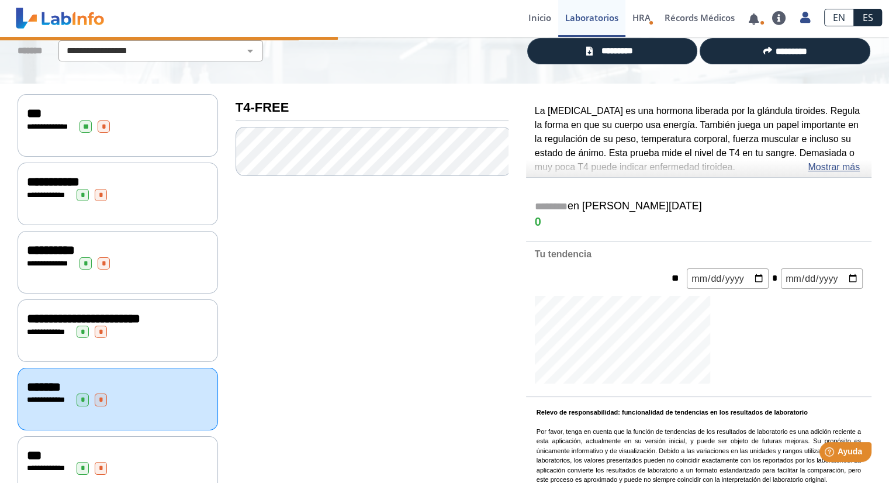
scroll to position [88, 0]
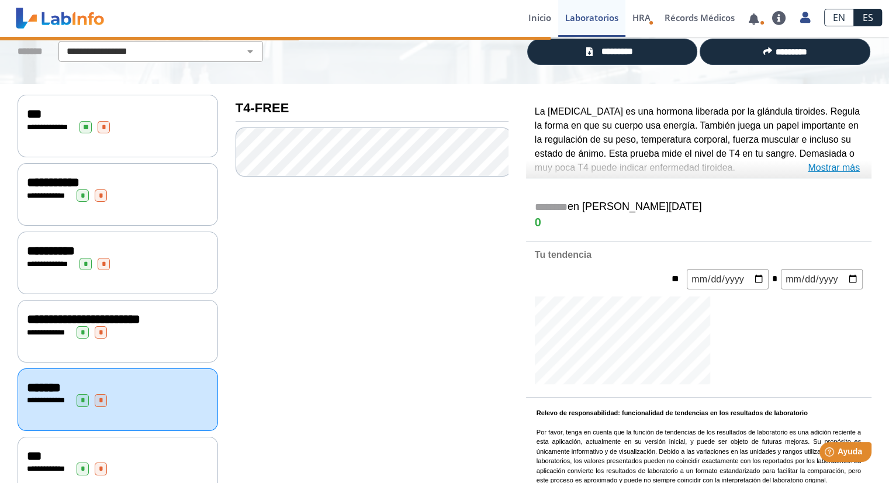
click at [819, 169] on link "Mostrar más" at bounding box center [834, 168] width 52 height 14
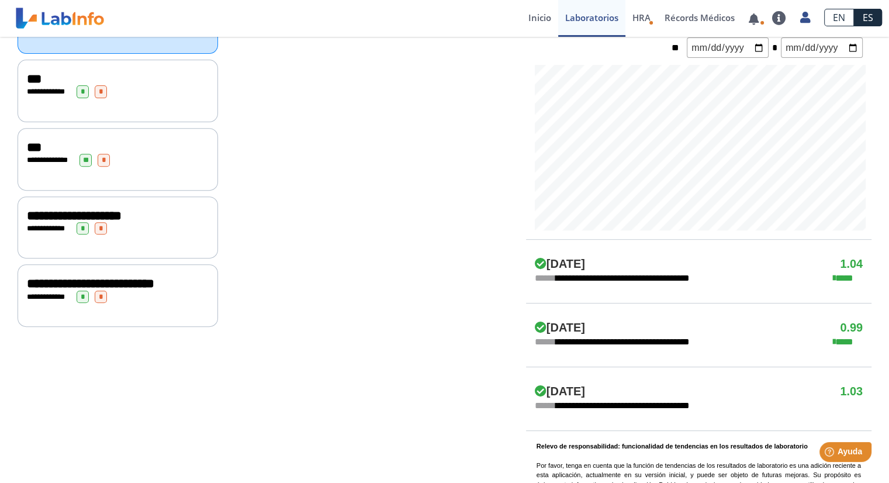
scroll to position [365, 0]
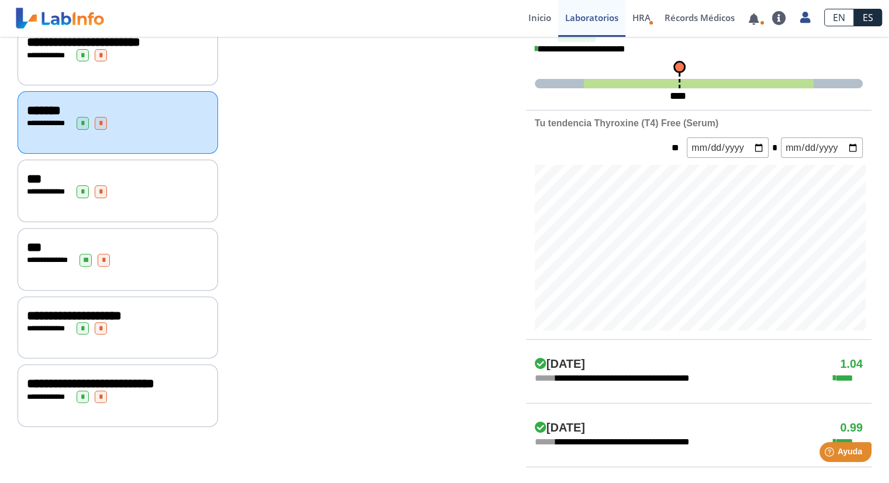
click at [120, 208] on div "**********" at bounding box center [118, 191] width 201 height 63
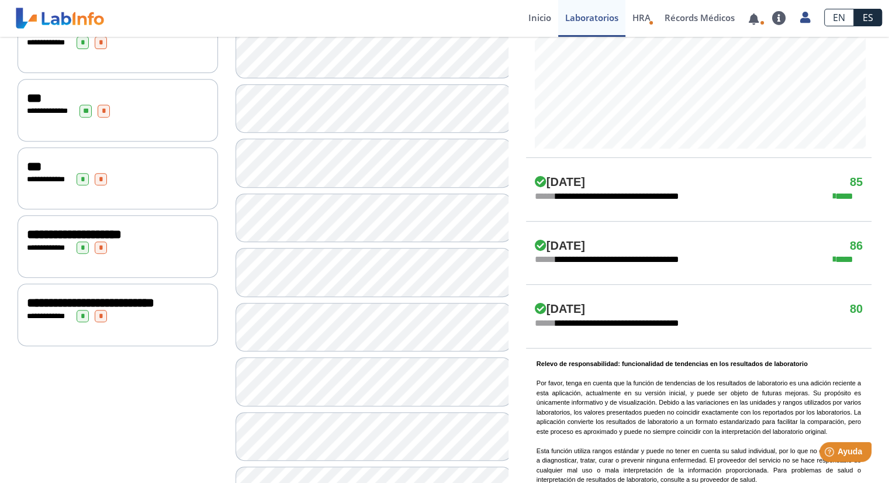
scroll to position [512, 0]
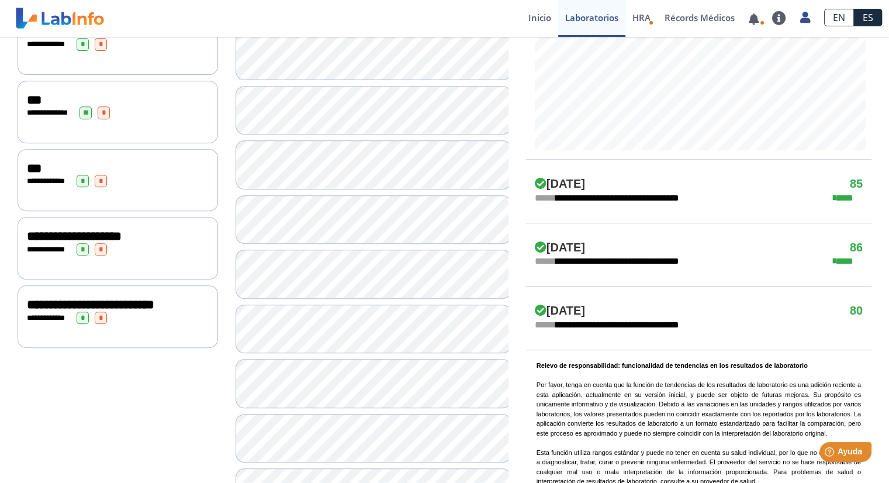
click at [166, 194] on div "**********" at bounding box center [118, 180] width 201 height 63
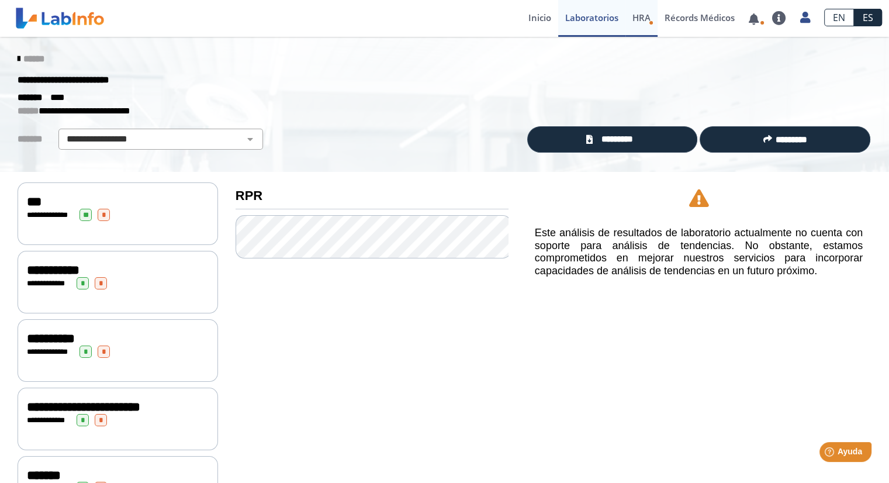
click at [641, 17] on span "HRA" at bounding box center [642, 18] width 18 height 12
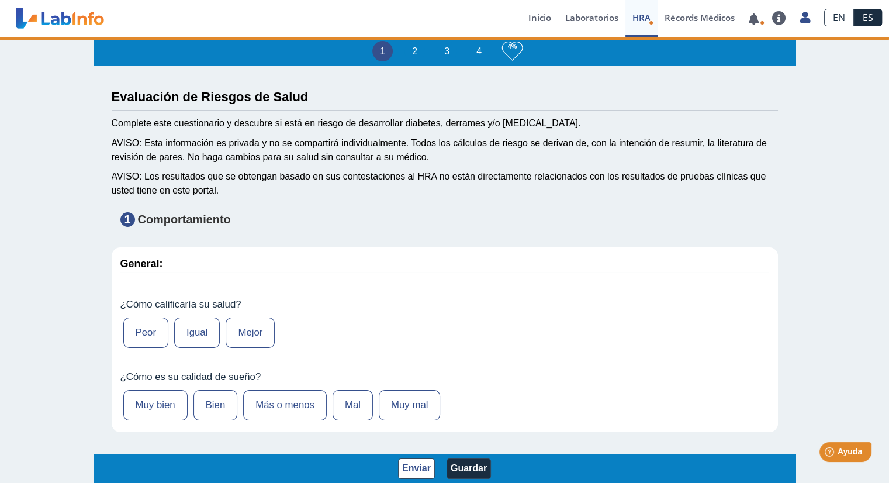
type input "[PERSON_NAME]"
type input "[DATE]"
select select
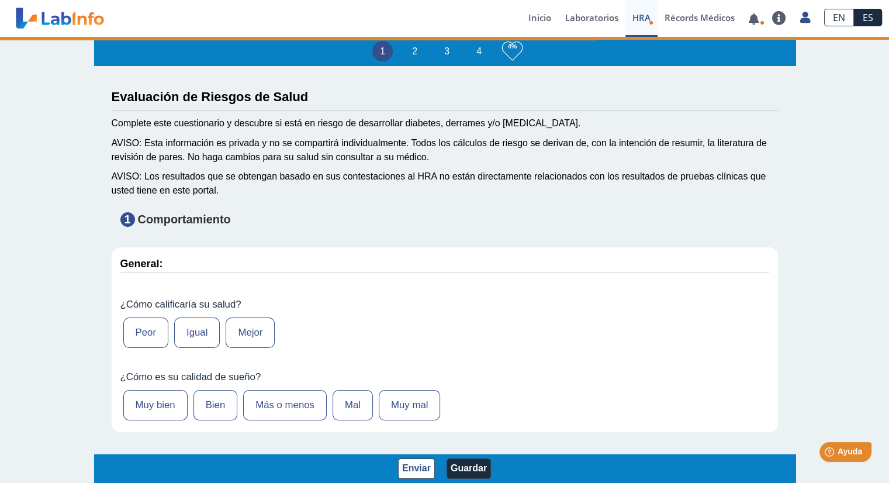
select select
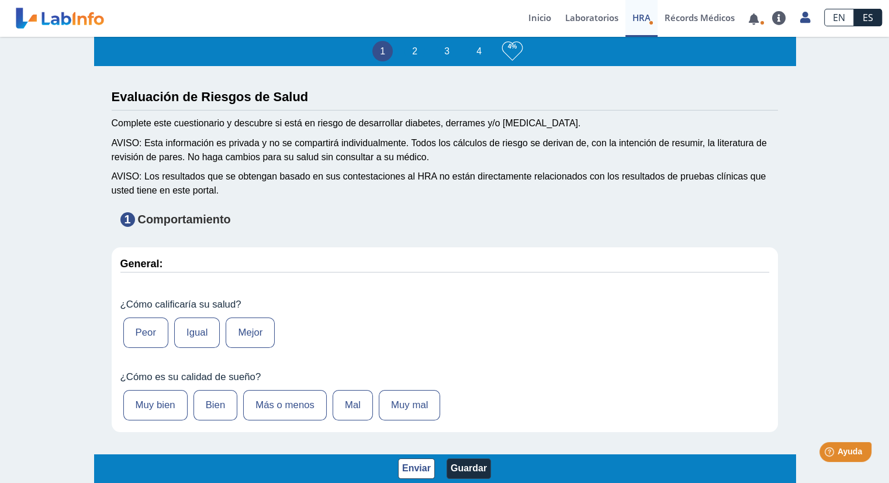
click at [95, 25] on link at bounding box center [60, 18] width 96 height 29
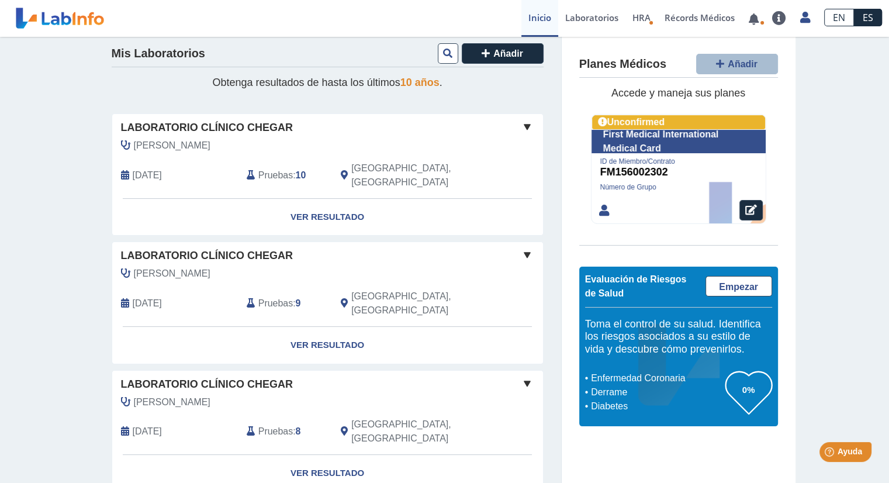
scroll to position [133, 0]
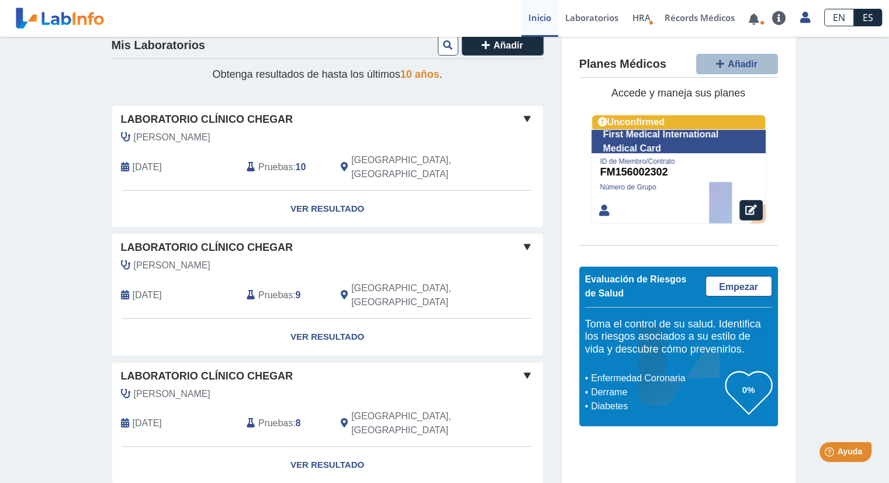
click at [281, 113] on span "Laboratorio Clínico Chegar" at bounding box center [207, 120] width 172 height 16
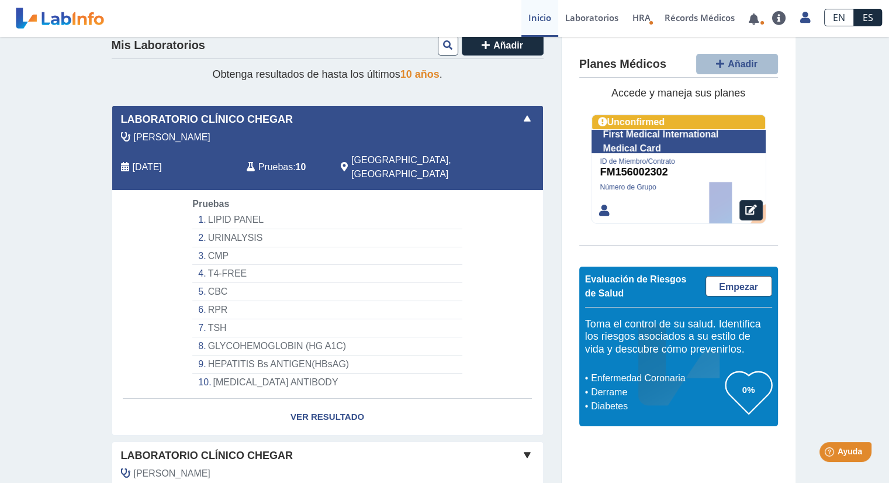
scroll to position [147, 0]
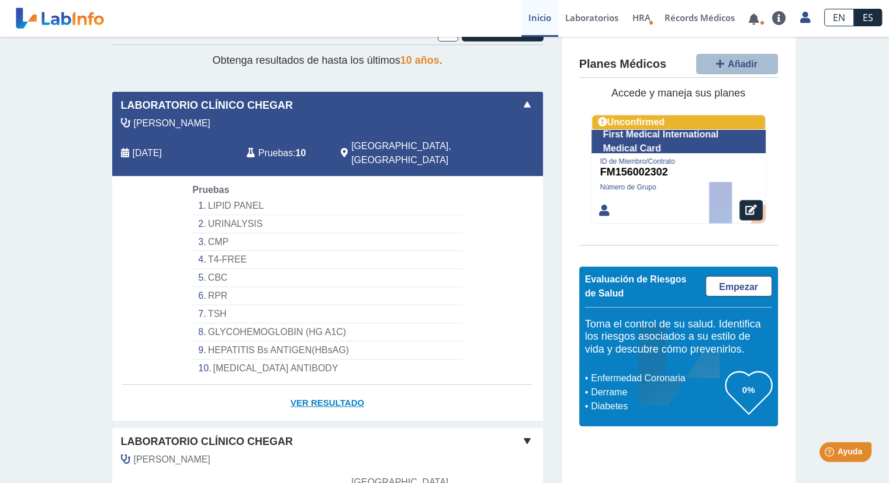
click at [315, 391] on link "Ver Resultado" at bounding box center [327, 403] width 431 height 37
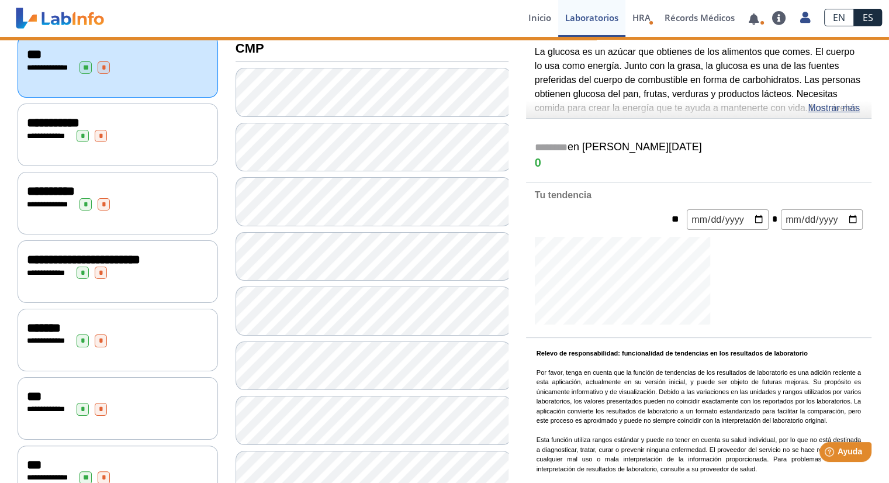
click at [140, 198] on div "**********" at bounding box center [118, 204] width 182 height 12
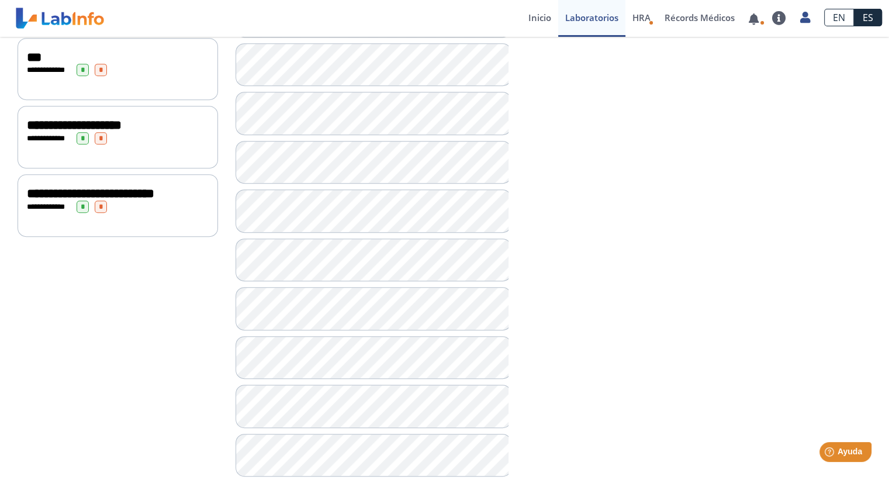
scroll to position [646, 0]
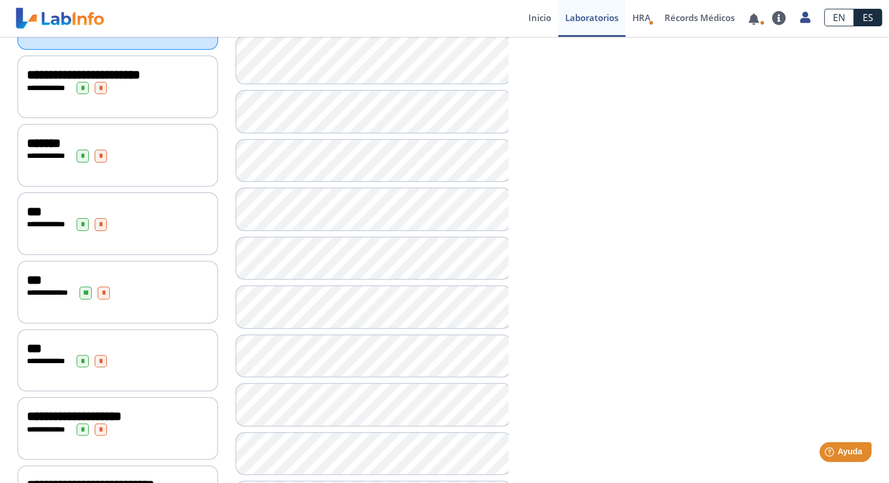
scroll to position [334, 0]
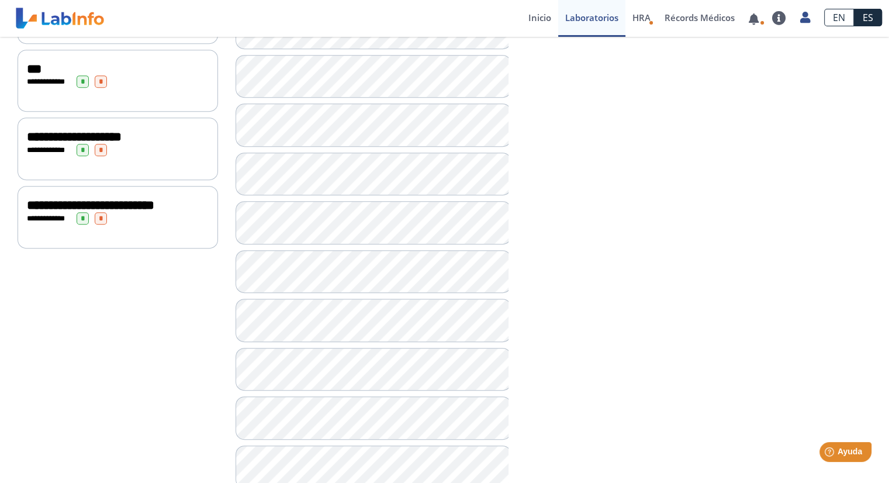
scroll to position [646, 0]
